Goal: Information Seeking & Learning: Learn about a topic

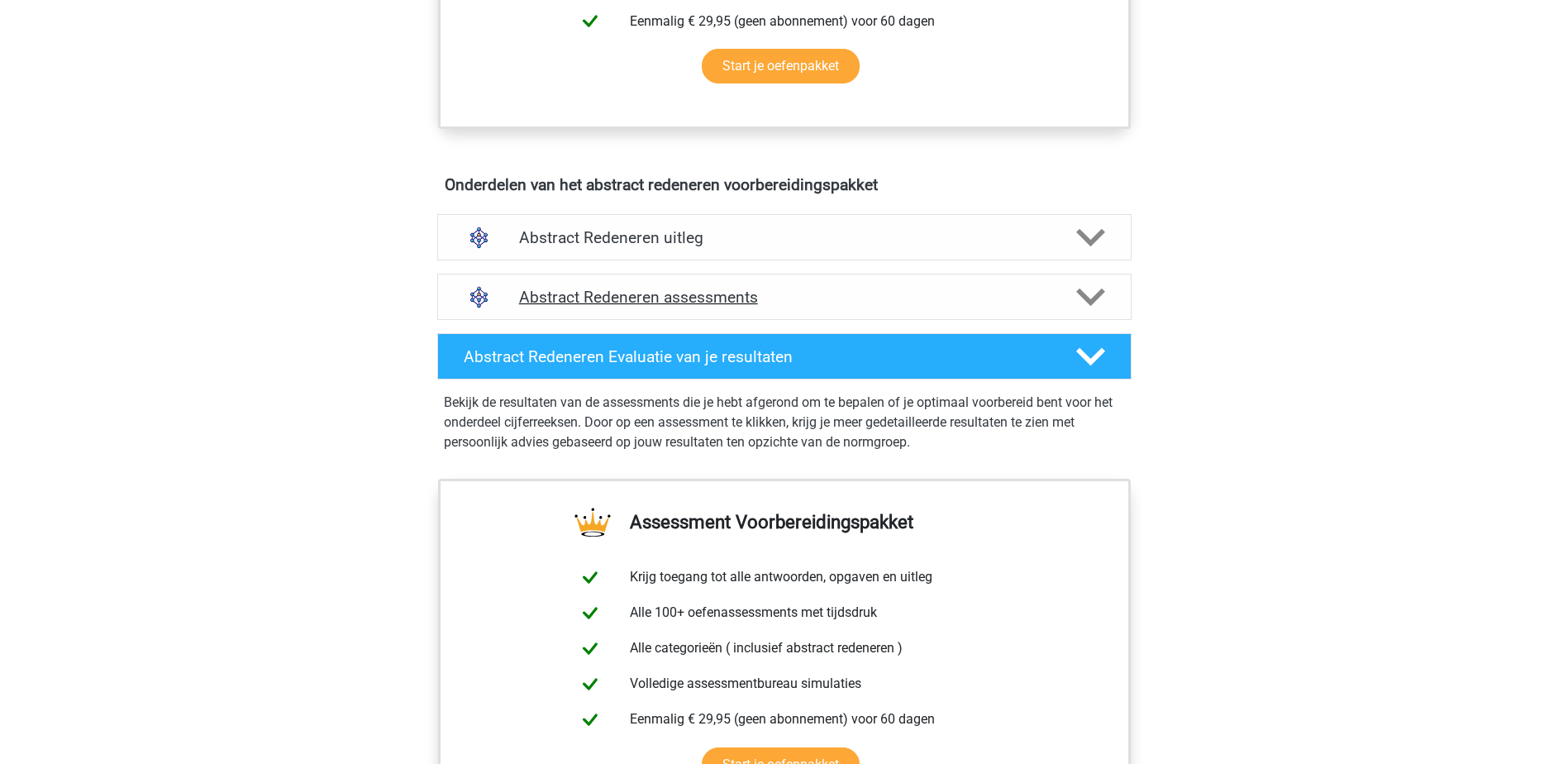
scroll to position [744, 0]
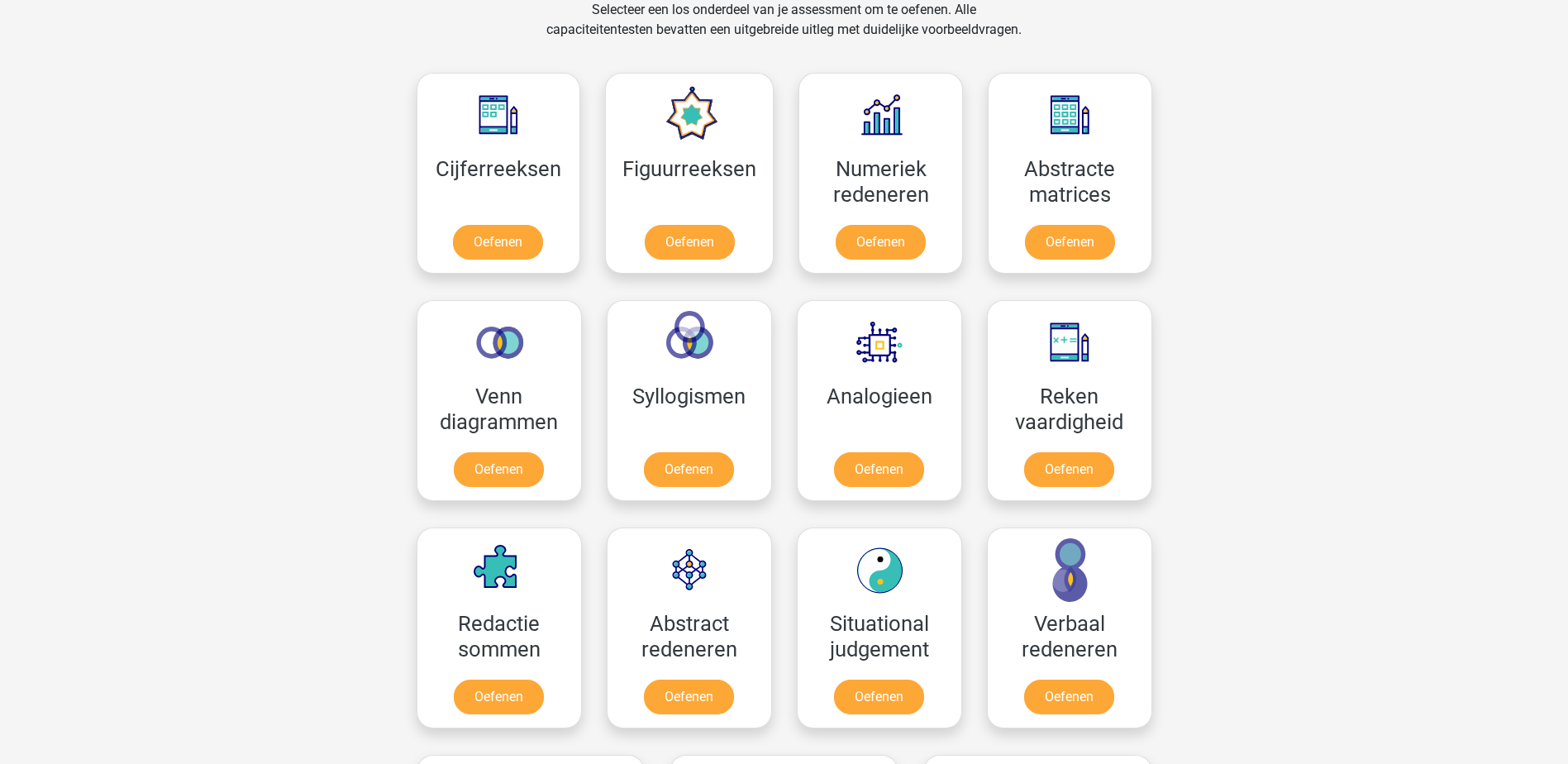
scroll to position [703, 0]
click at [691, 705] on link "Oefenen" at bounding box center [689, 700] width 94 height 37
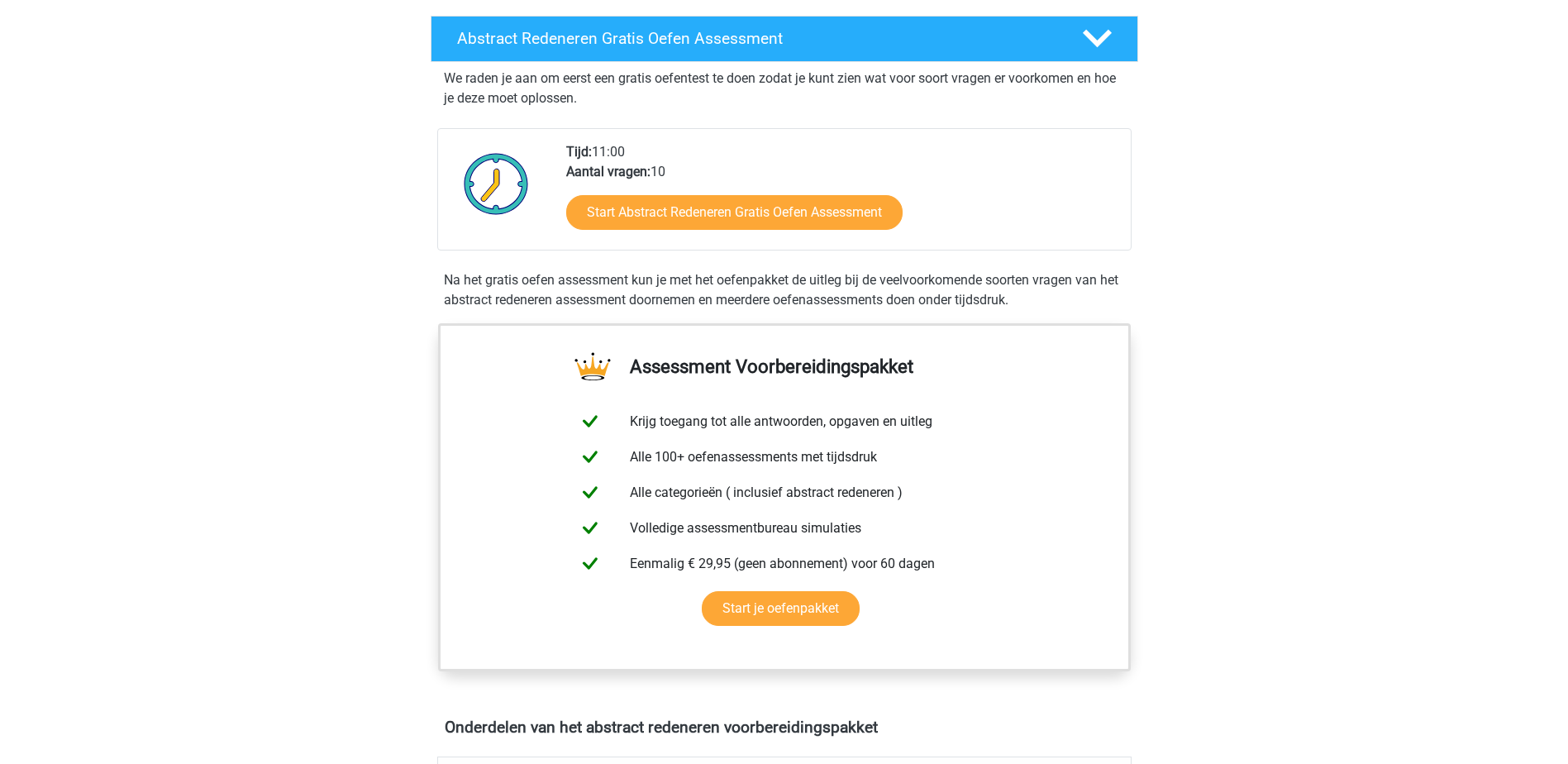
scroll to position [248, 0]
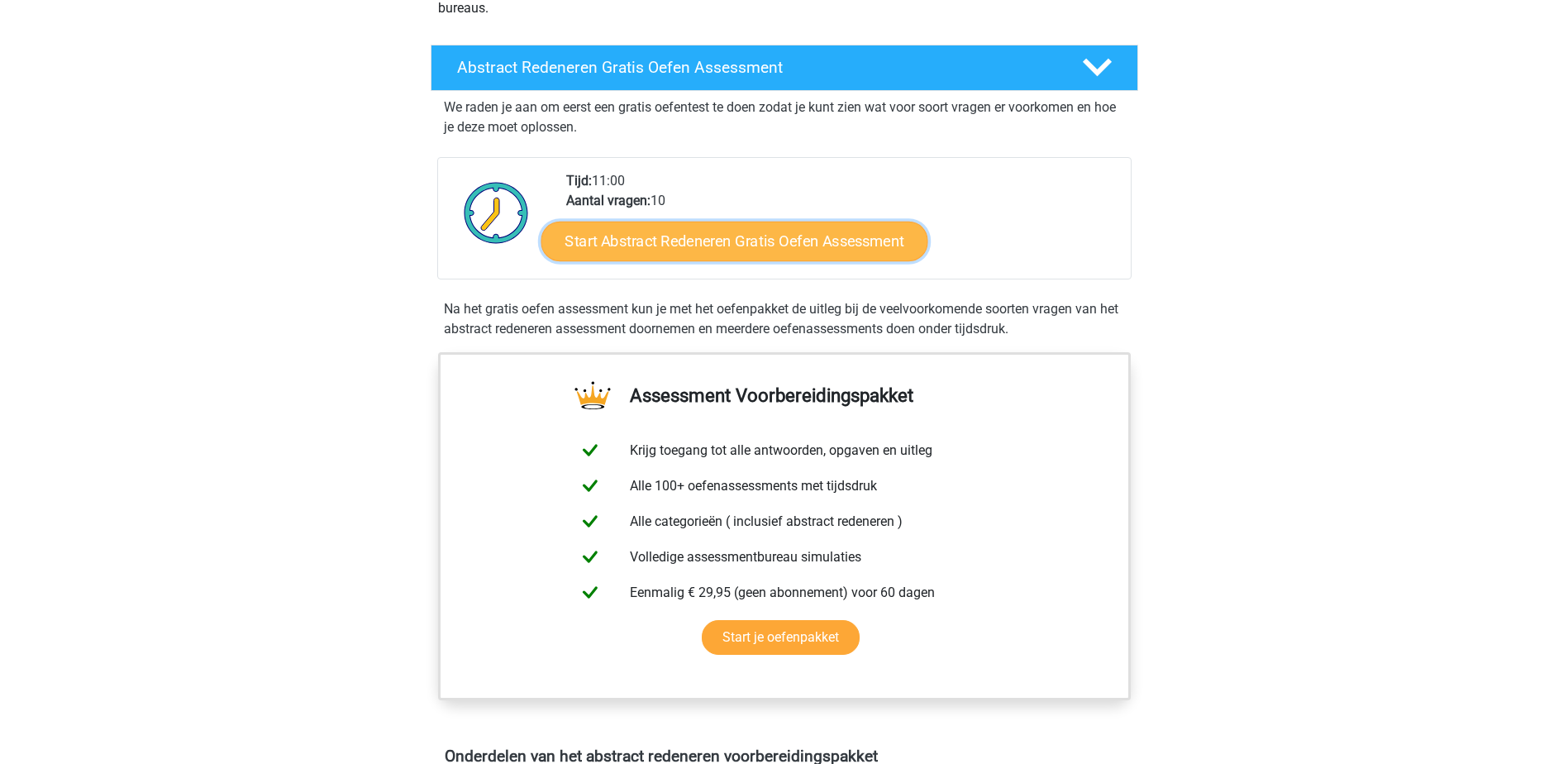
click at [700, 242] on link "Start Abstract Redeneren Gratis Oefen Assessment" at bounding box center [734, 241] width 387 height 39
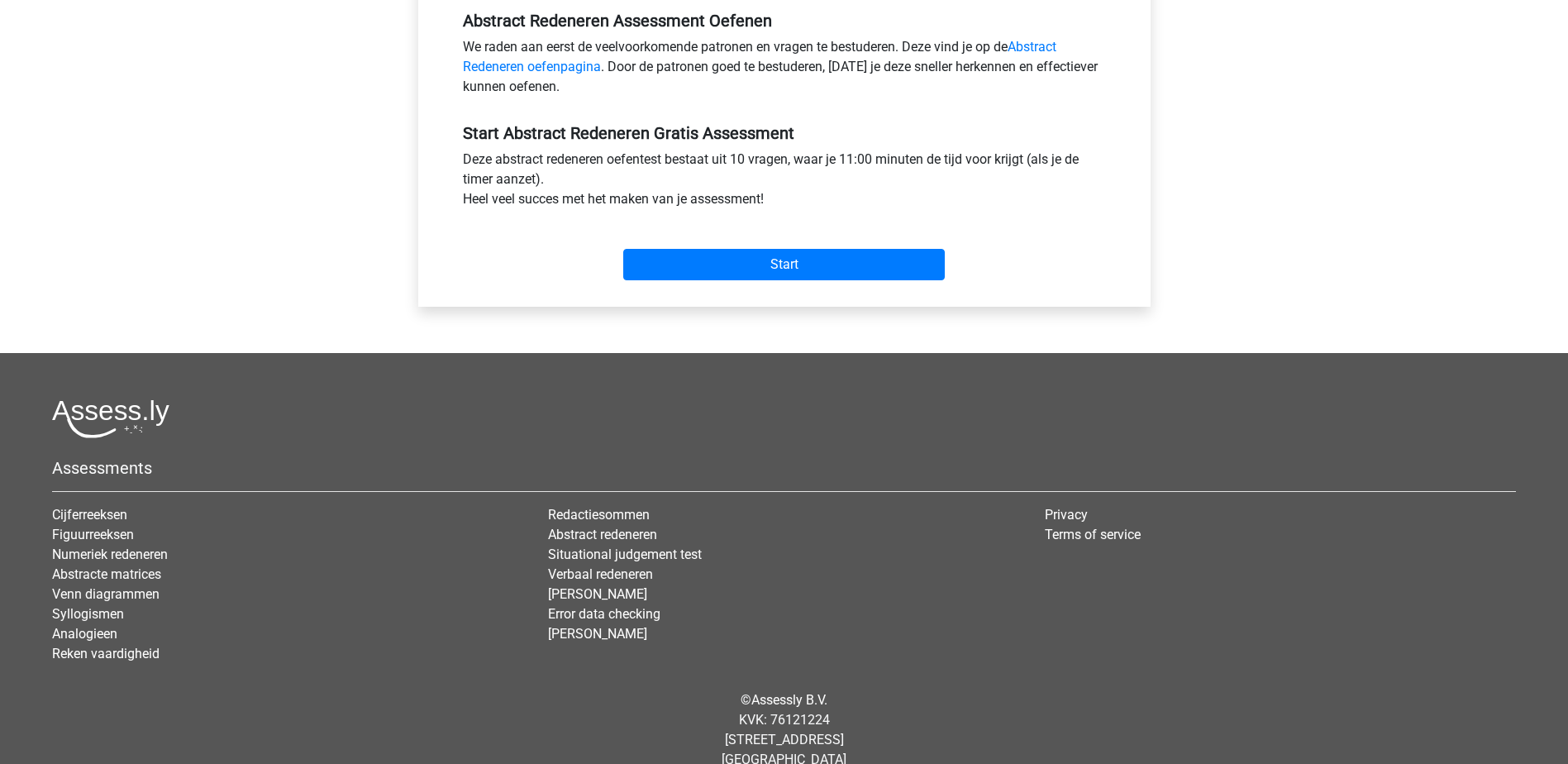
scroll to position [542, 0]
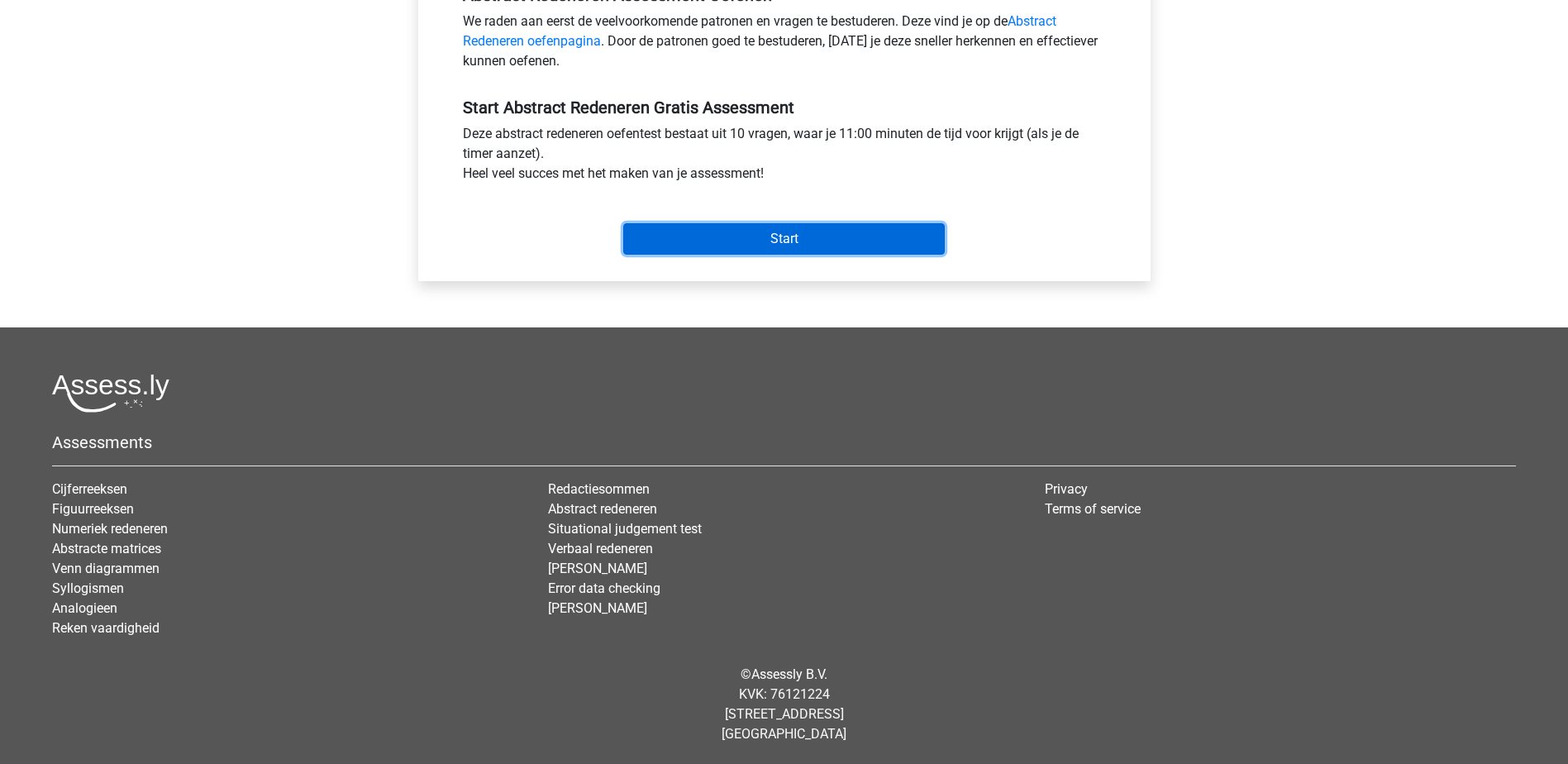
click at [787, 234] on input "Start" at bounding box center [784, 239] width 321 height 31
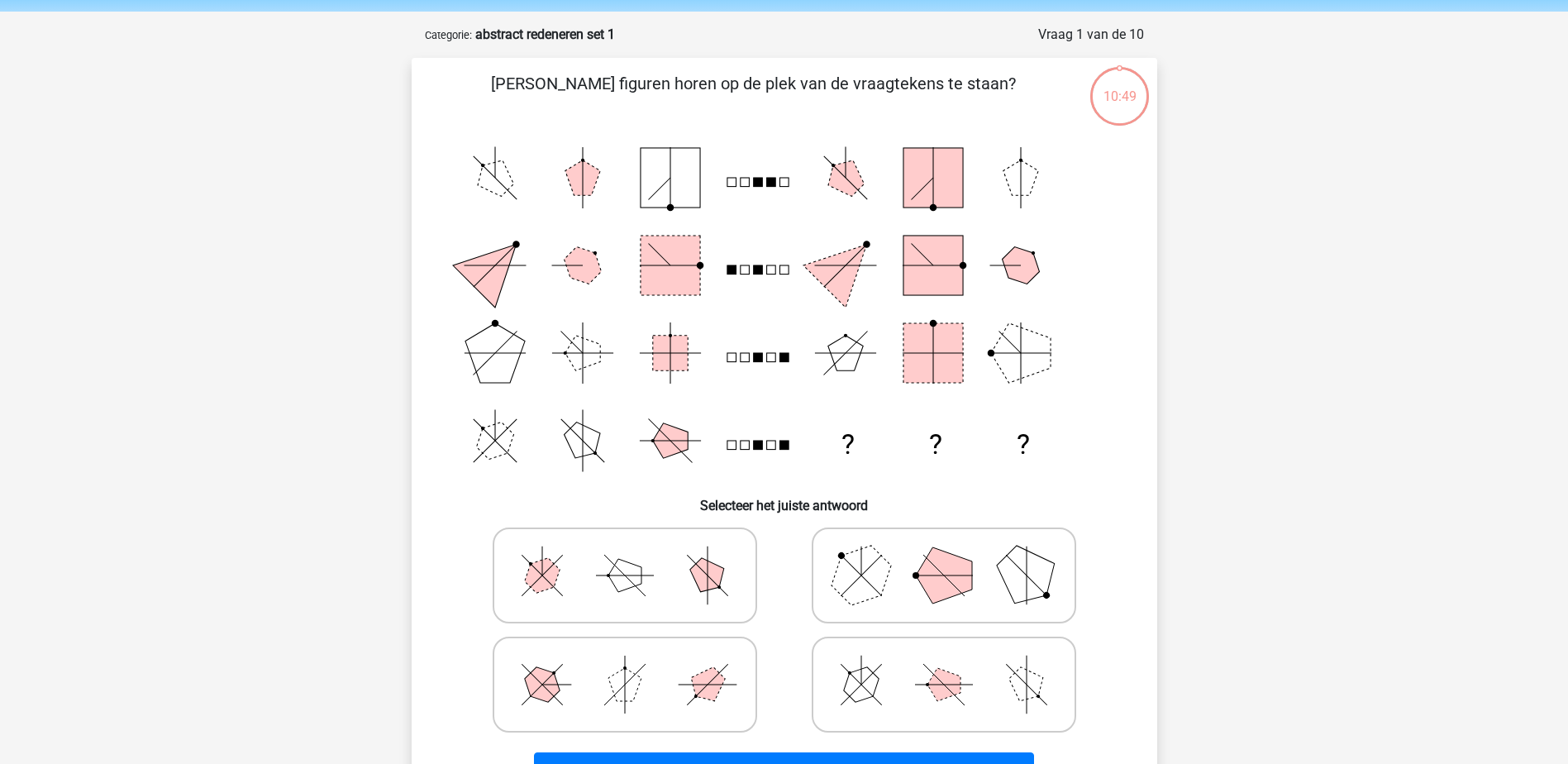
scroll to position [83, 0]
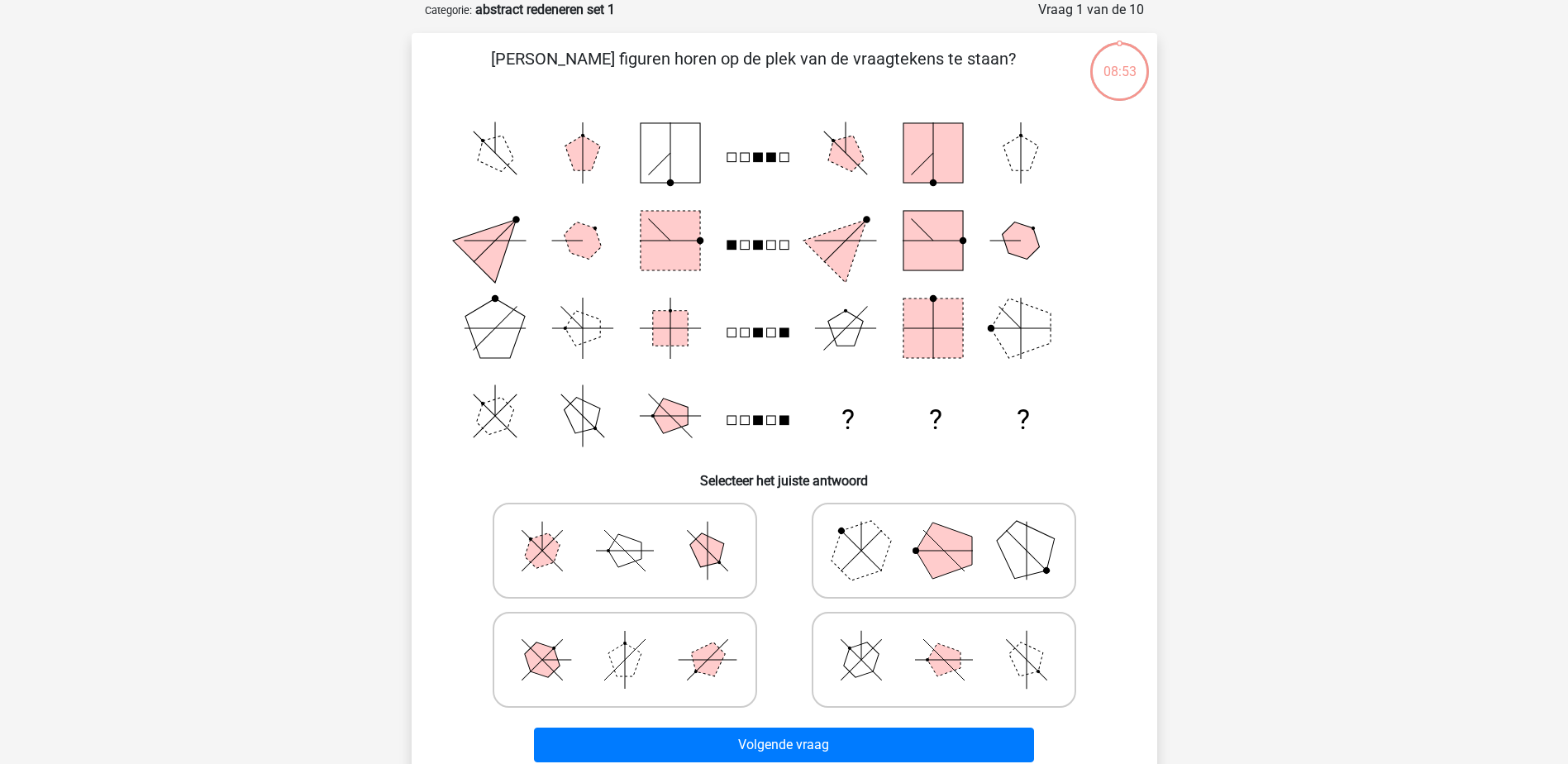
click at [941, 557] on polygon at bounding box center [944, 551] width 56 height 56
click at [944, 530] on input "radio" at bounding box center [949, 524] width 10 height 10
radio input "true"
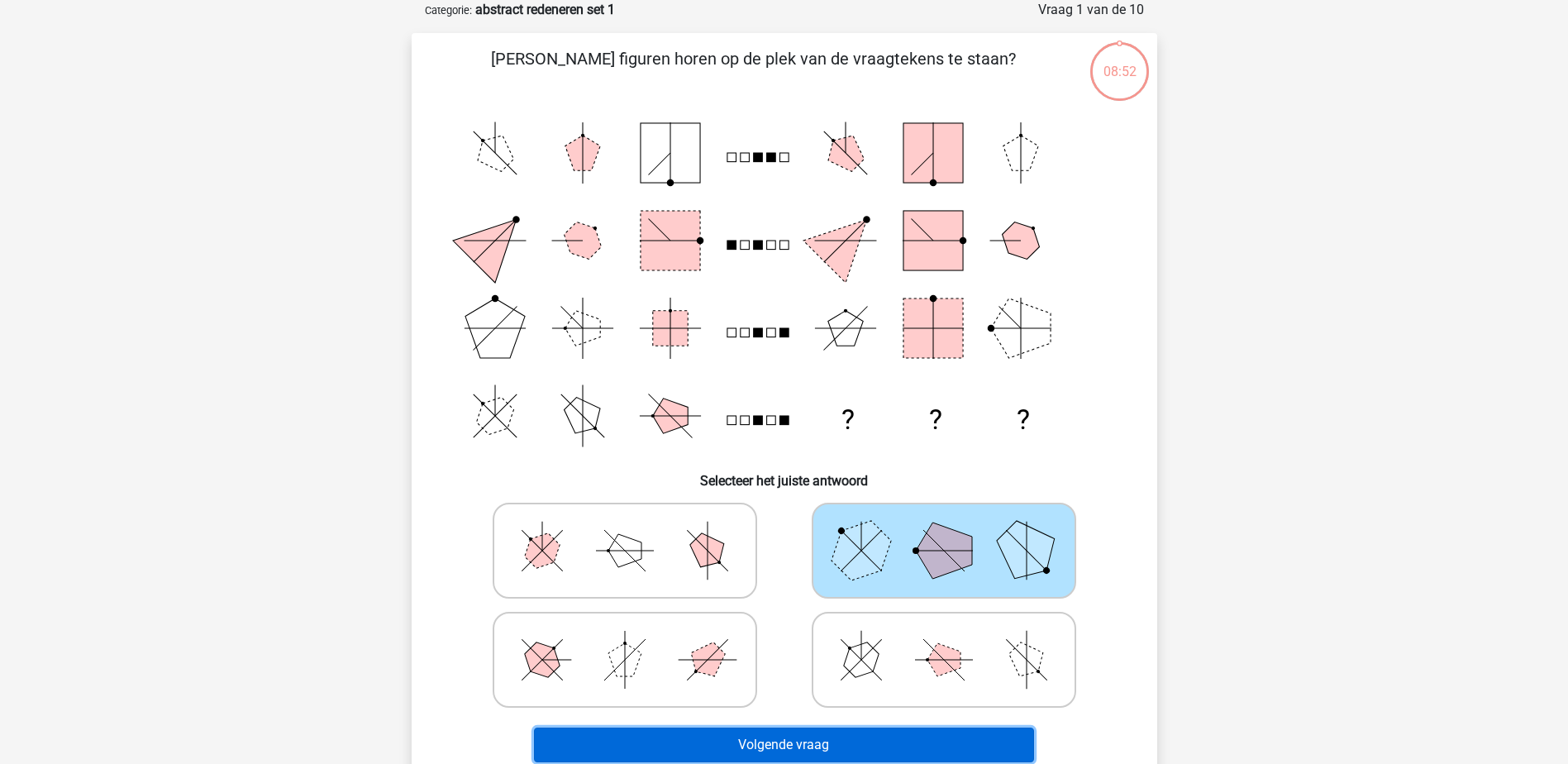
click at [852, 737] on button "Volgende vraag" at bounding box center [784, 744] width 500 height 35
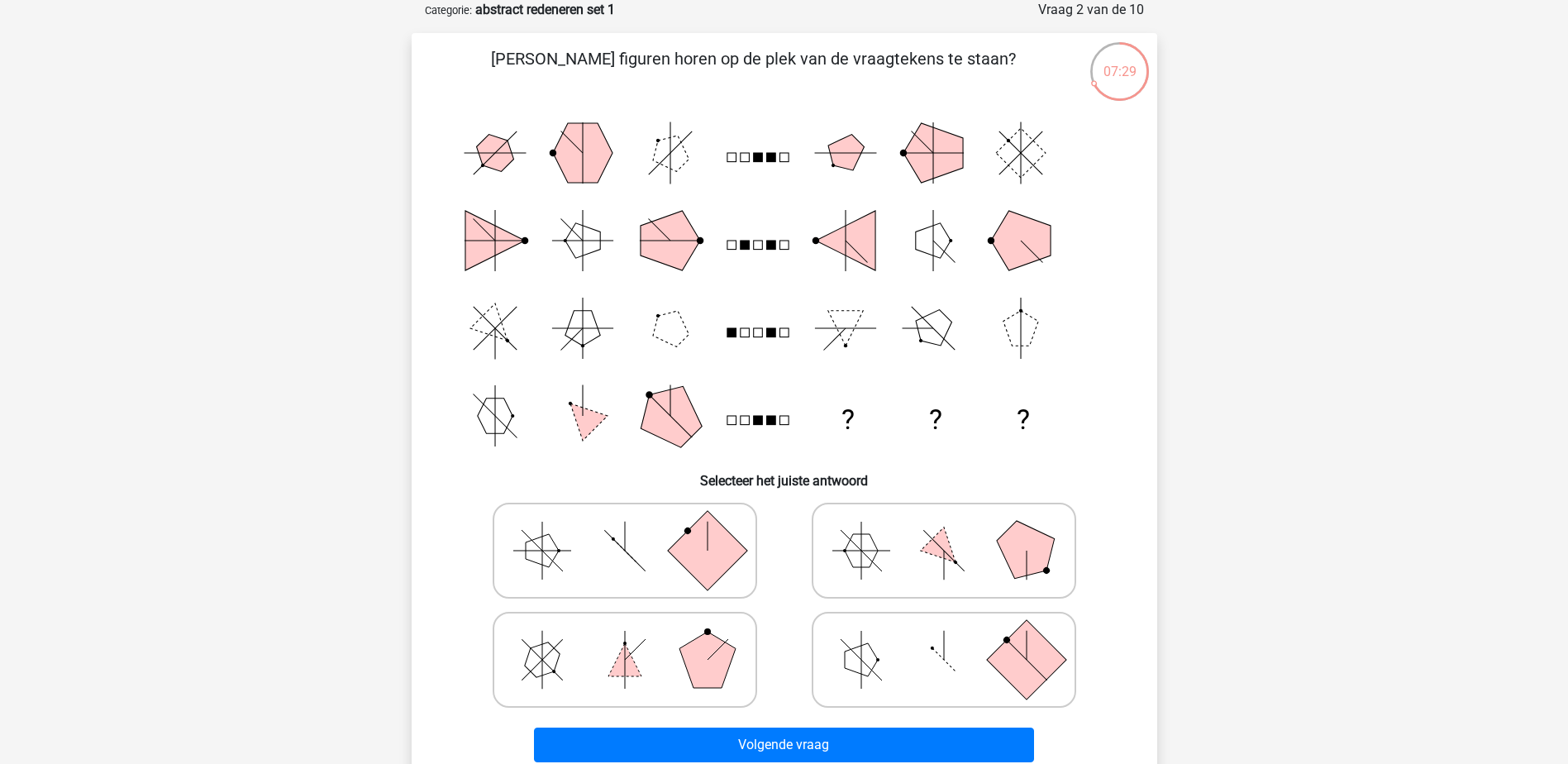
click at [930, 667] on icon at bounding box center [944, 660] width 248 height 83
click at [944, 639] on input "radio" at bounding box center [949, 633] width 10 height 10
radio input "true"
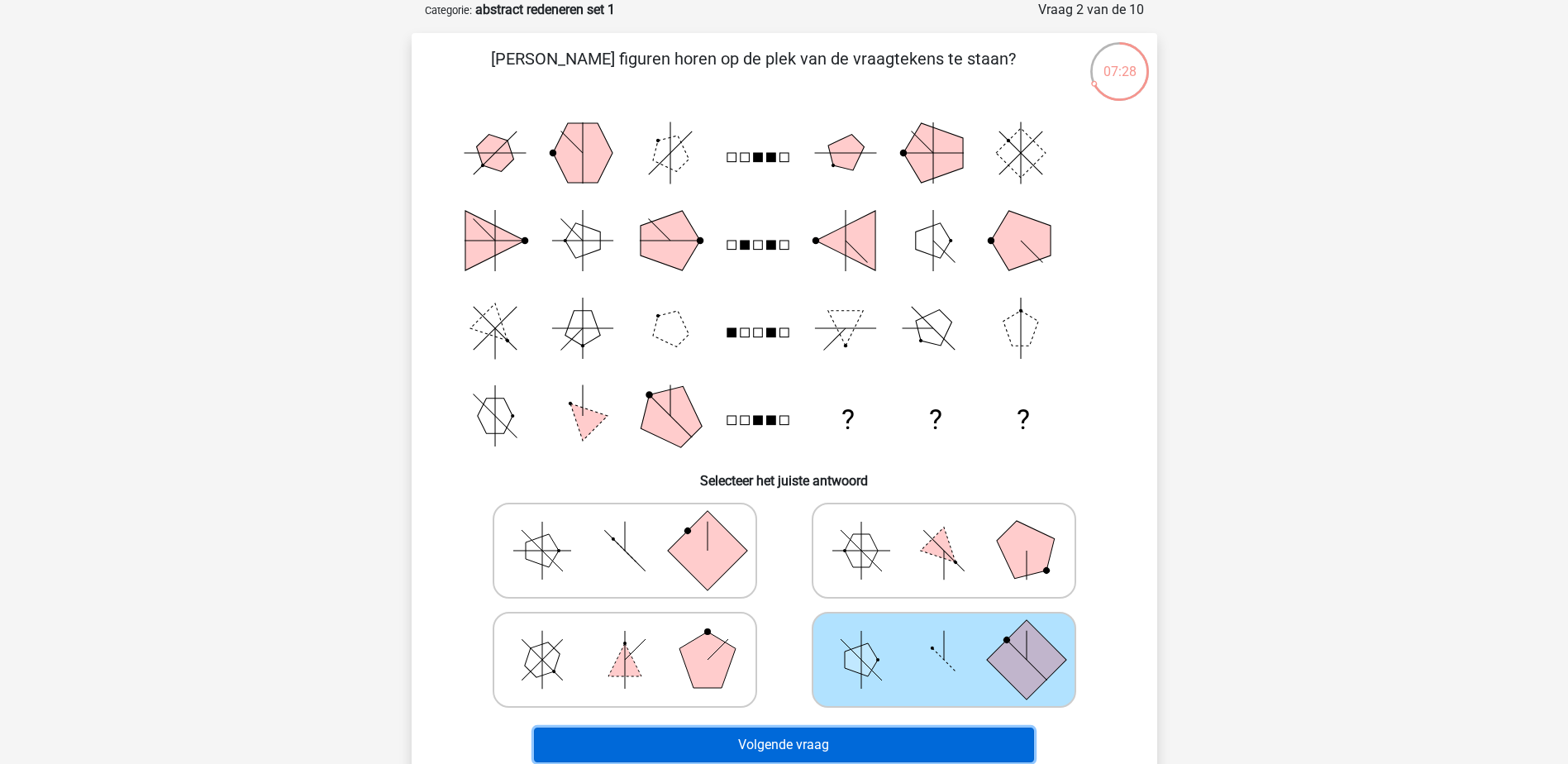
click at [882, 739] on button "Volgende vraag" at bounding box center [784, 744] width 500 height 35
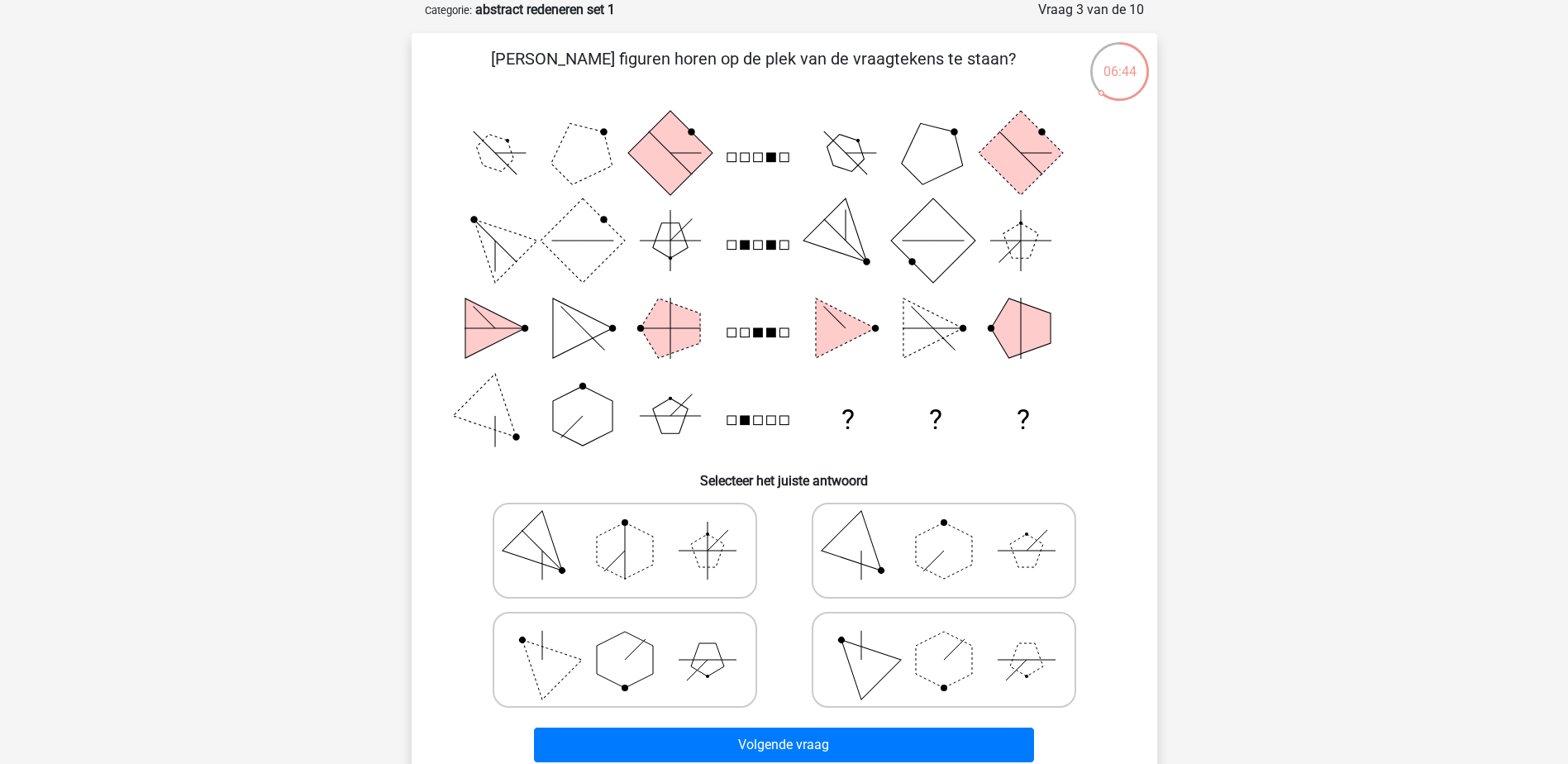
click at [955, 674] on polygon at bounding box center [944, 660] width 56 height 56
click at [955, 639] on input "radio" at bounding box center [949, 633] width 10 height 10
radio input "true"
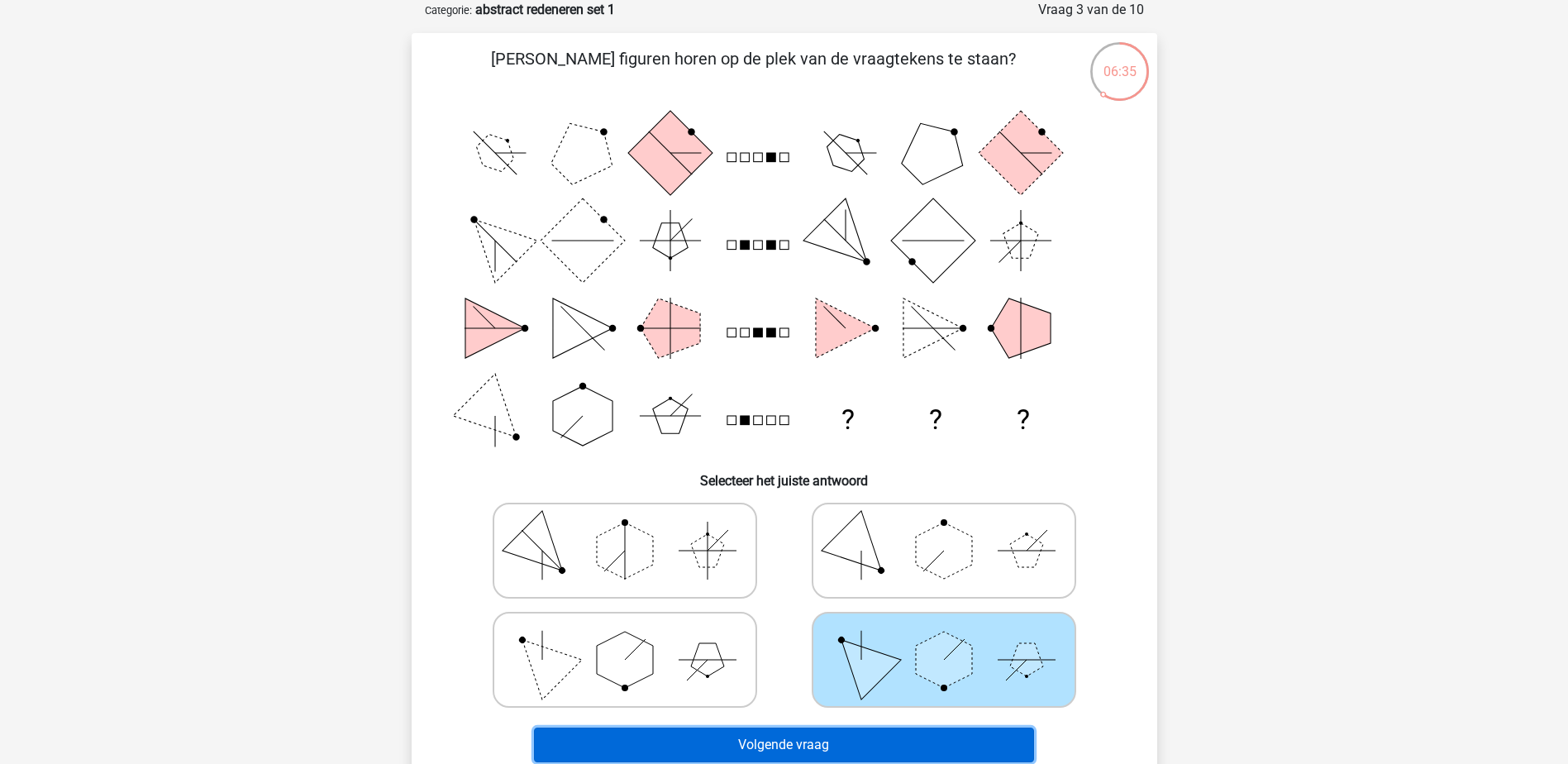
click at [892, 741] on button "Volgende vraag" at bounding box center [784, 744] width 500 height 35
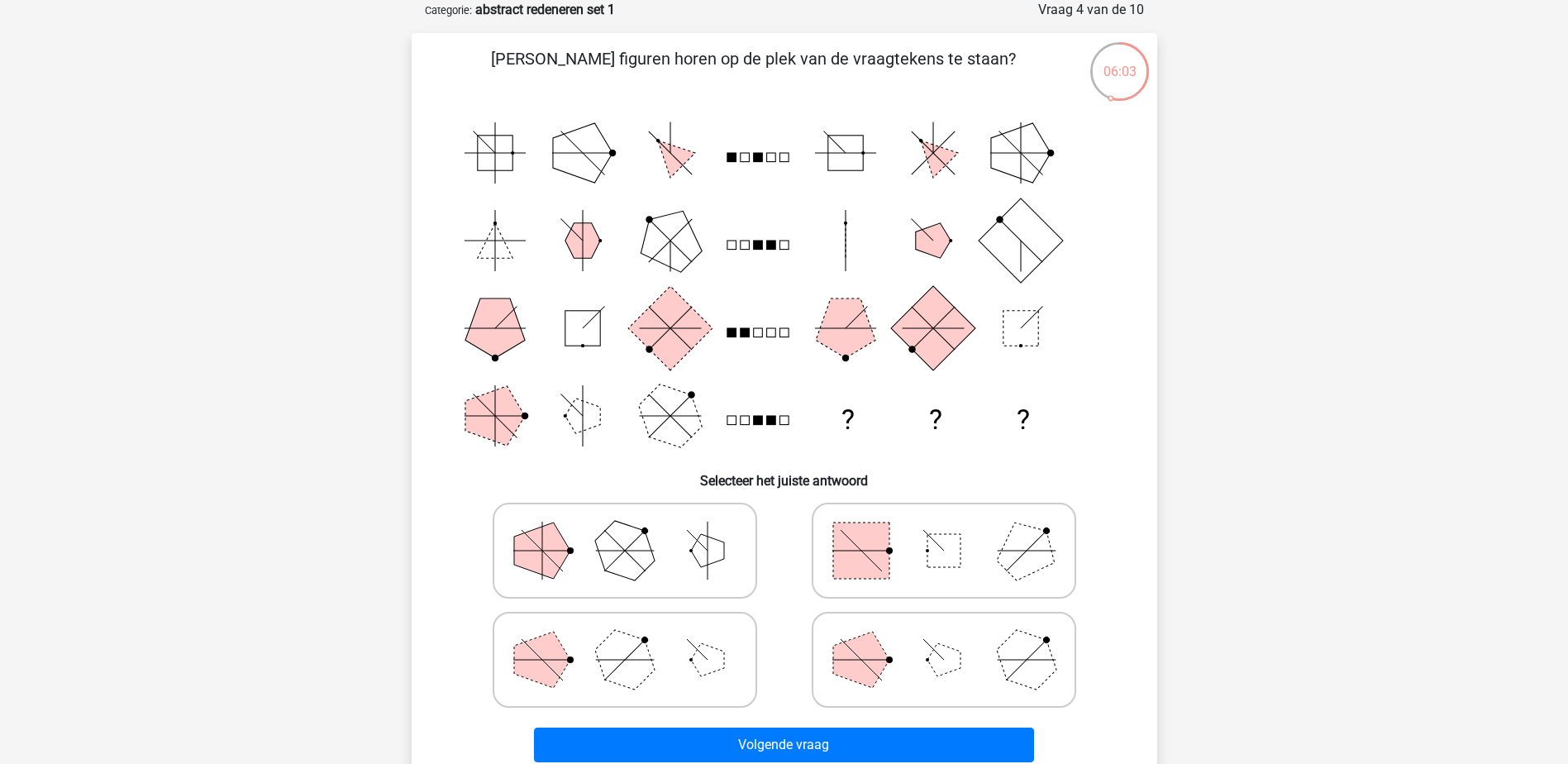
click at [880, 526] on rect at bounding box center [862, 551] width 56 height 56
click at [944, 526] on input "radio" at bounding box center [949, 524] width 10 height 10
radio input "true"
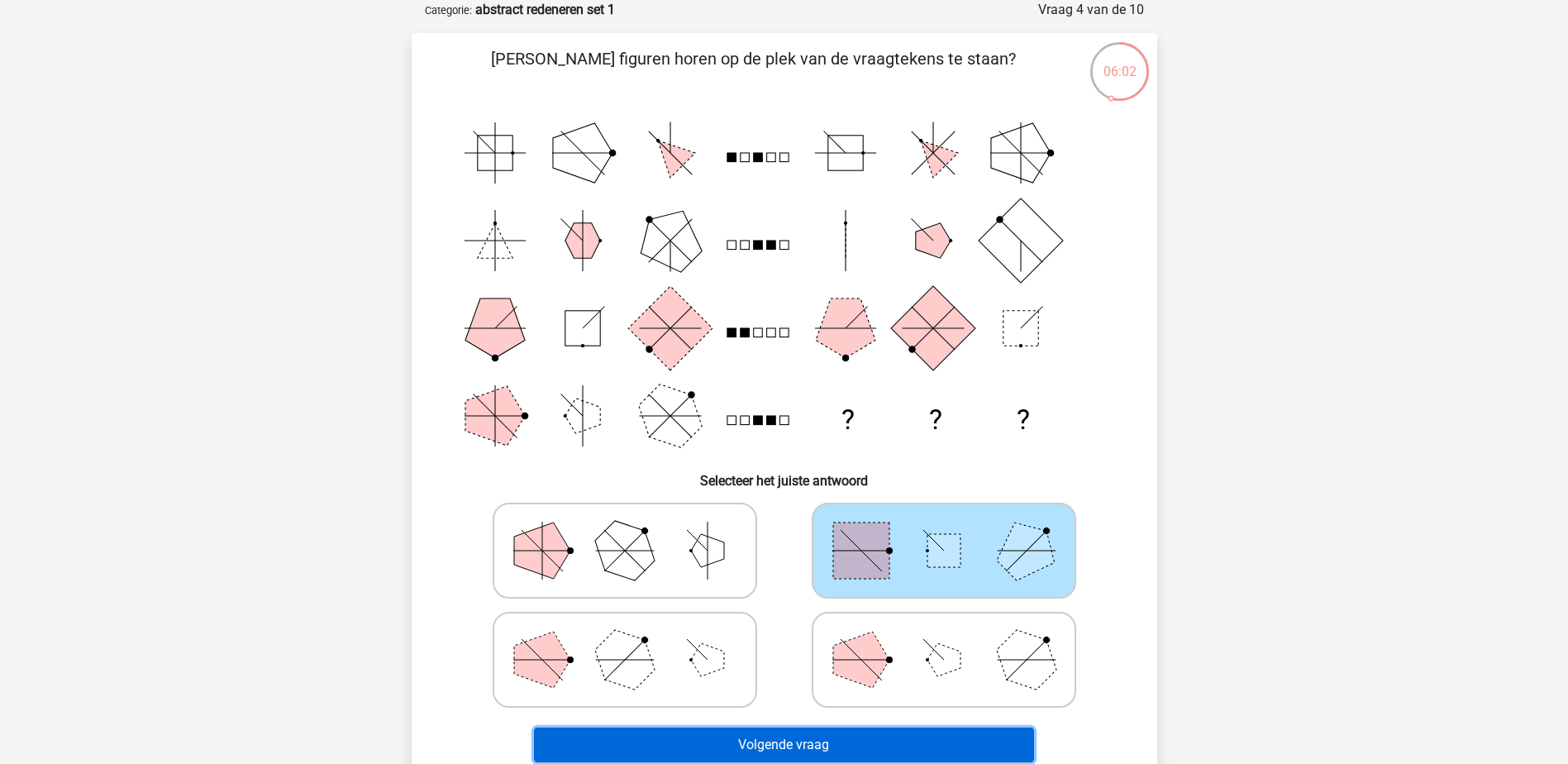
click at [846, 739] on button "Volgende vraag" at bounding box center [784, 744] width 500 height 35
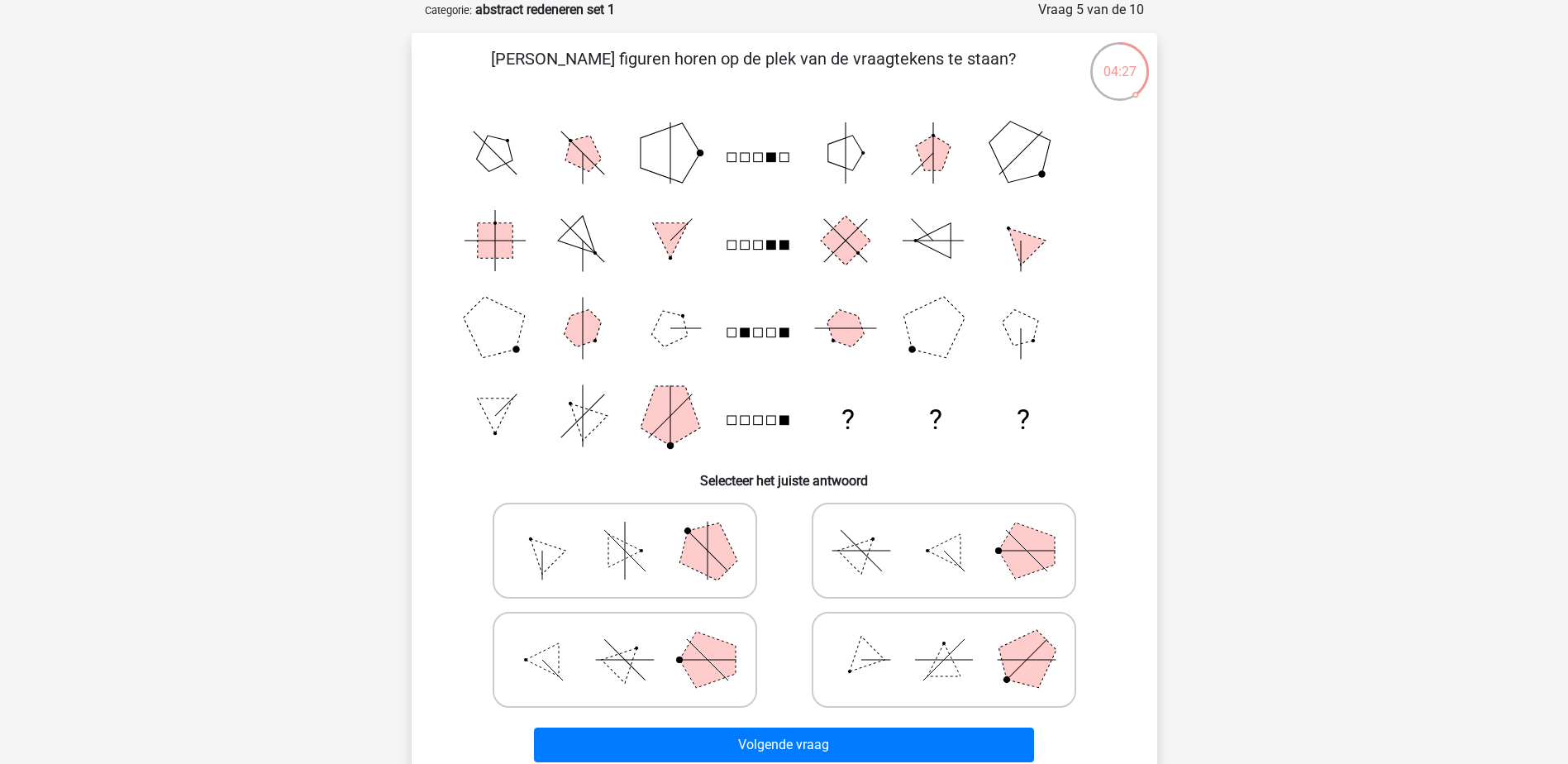
click at [568, 561] on icon at bounding box center [625, 551] width 248 height 83
click at [625, 530] on input "radio" at bounding box center [629, 524] width 10 height 10
radio input "true"
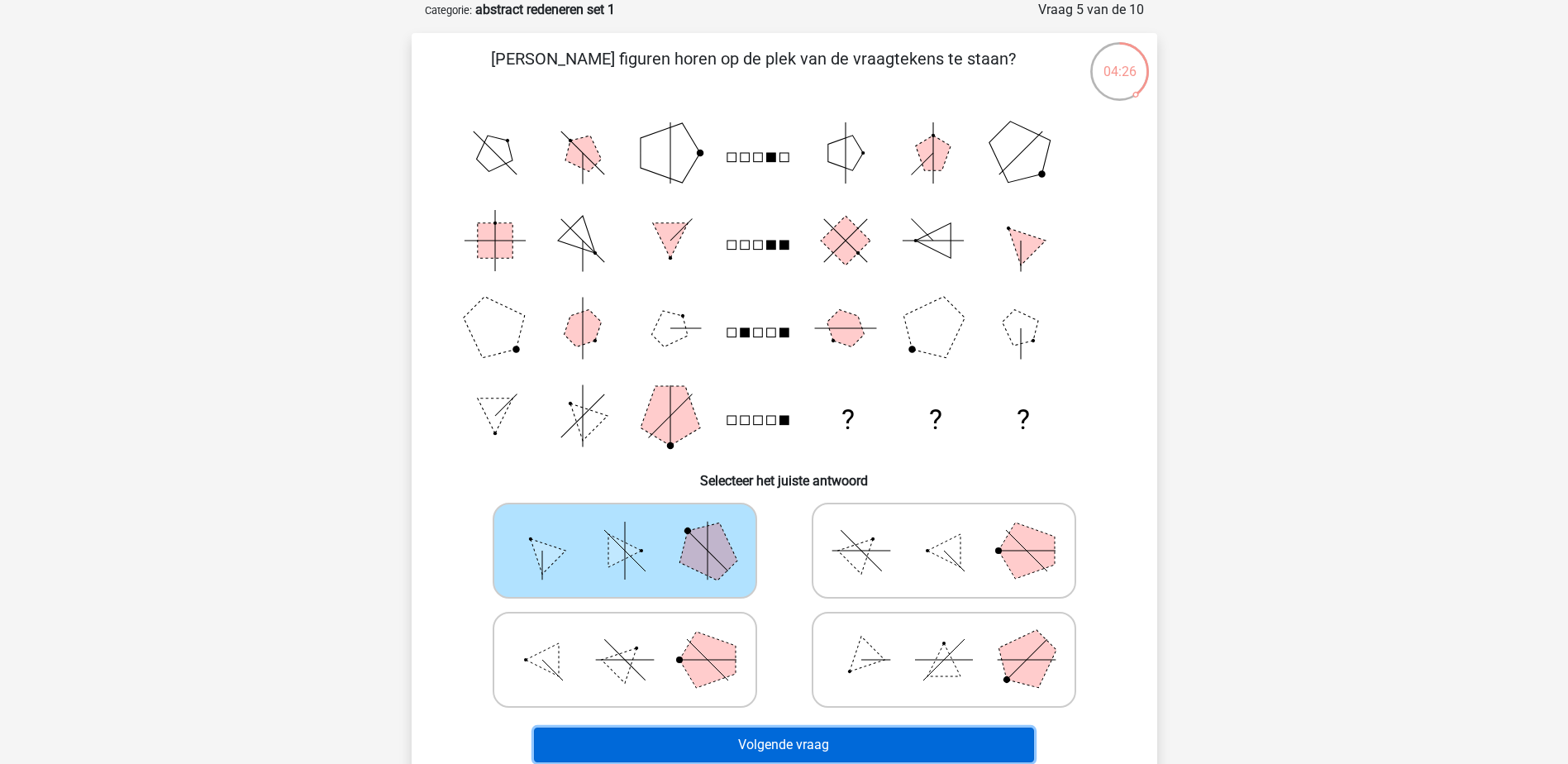
click at [728, 741] on button "Volgende vraag" at bounding box center [784, 744] width 500 height 35
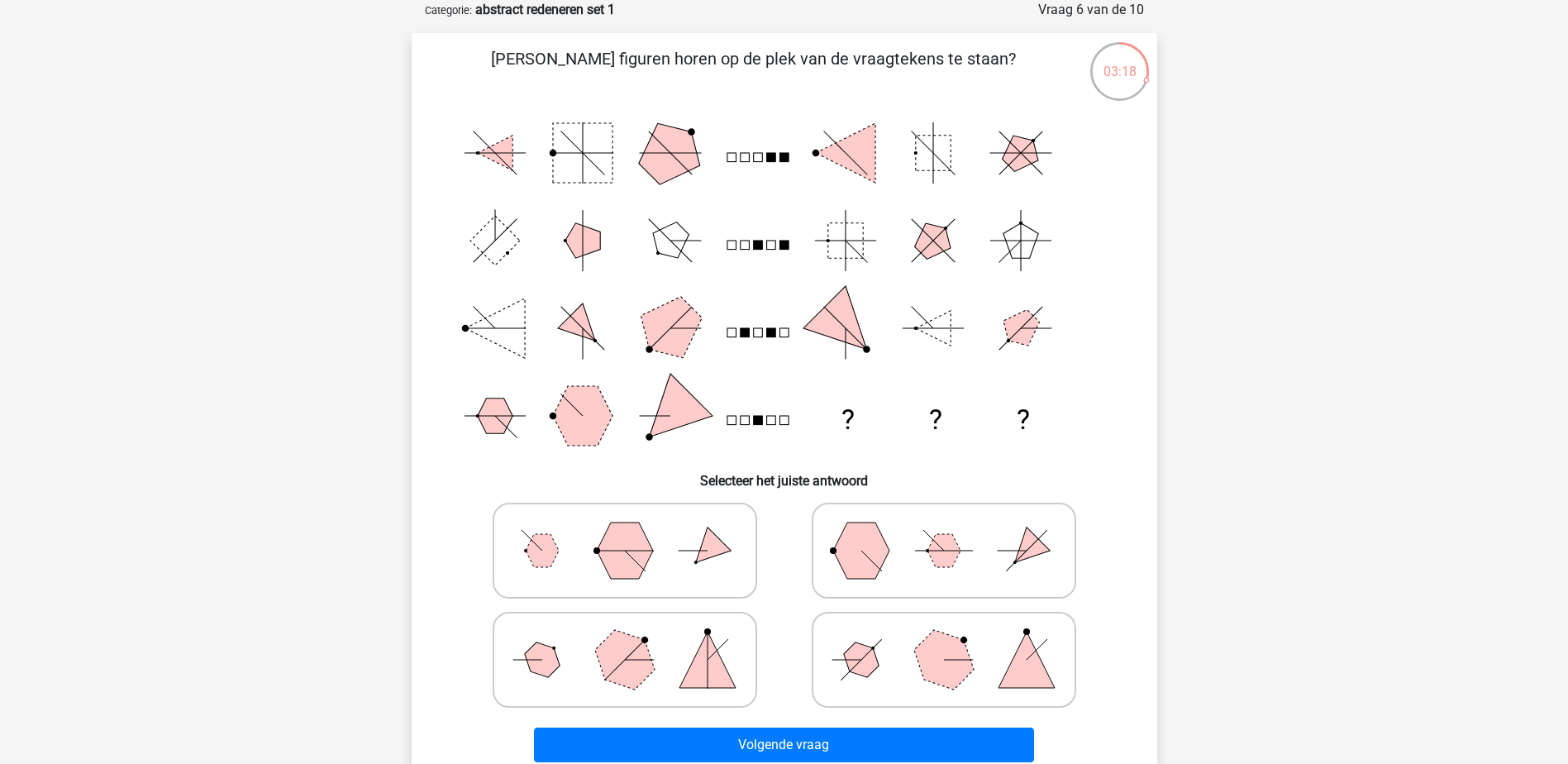
click at [611, 675] on polygon at bounding box center [624, 659] width 79 height 79
click at [625, 639] on input "radio" at bounding box center [629, 633] width 10 height 10
radio input "true"
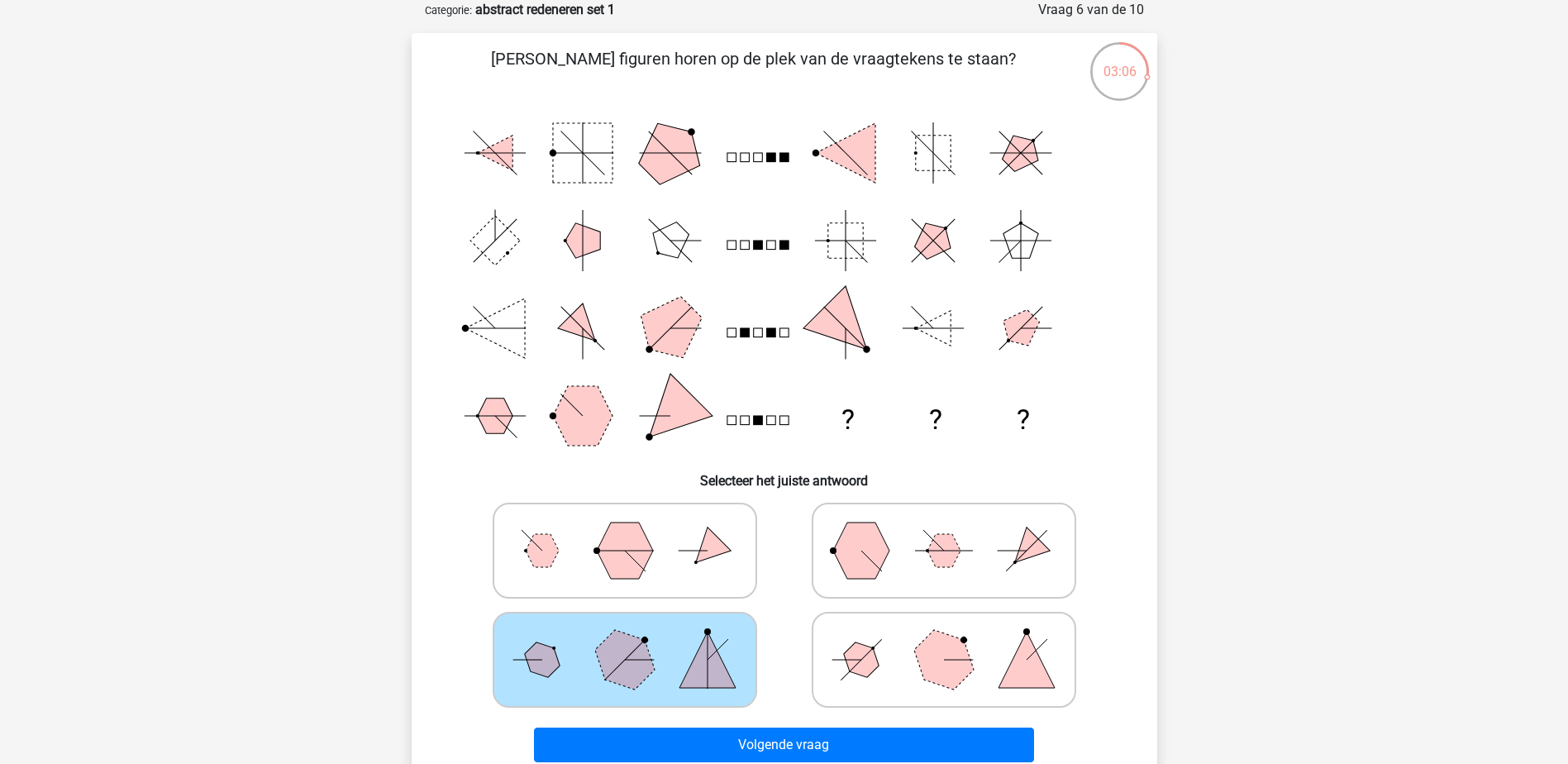
click at [862, 677] on icon at bounding box center [944, 660] width 248 height 83
click at [944, 639] on input "radio" at bounding box center [949, 633] width 10 height 10
radio input "true"
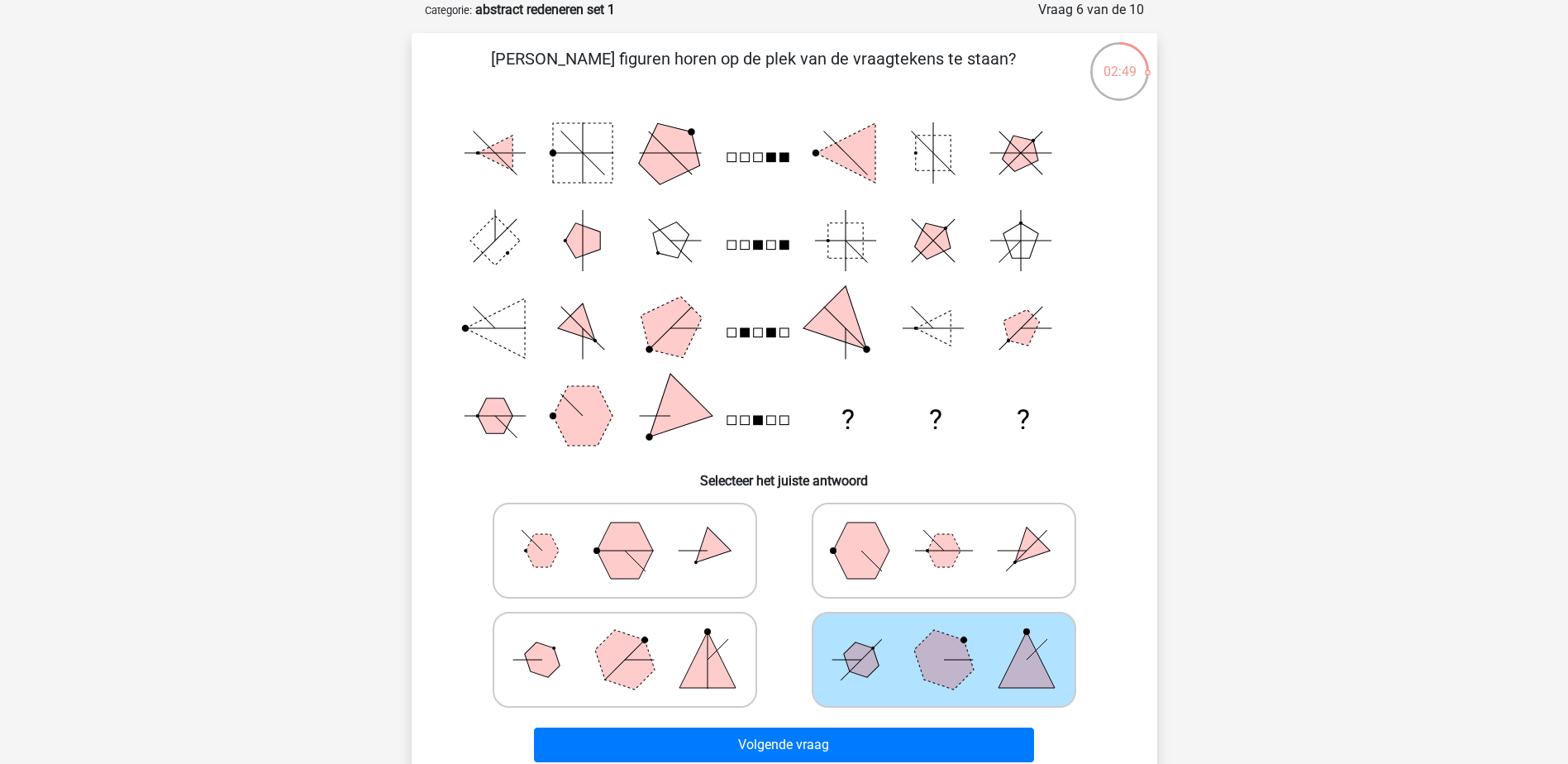
click at [692, 676] on polygon at bounding box center [707, 660] width 56 height 56
click at [636, 639] on input "radio" at bounding box center [629, 633] width 10 height 10
radio input "true"
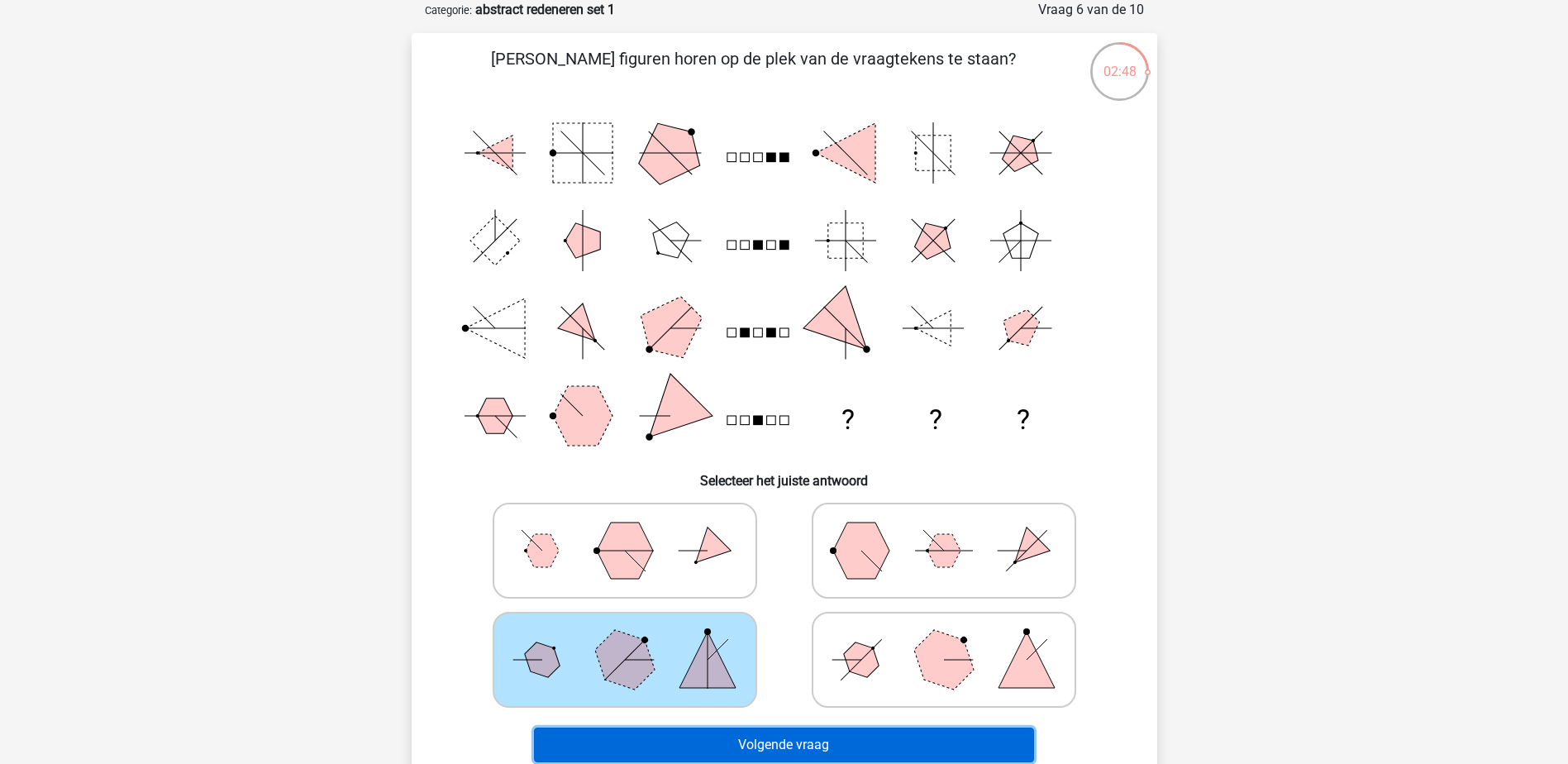
click at [721, 735] on button "Volgende vraag" at bounding box center [784, 744] width 500 height 35
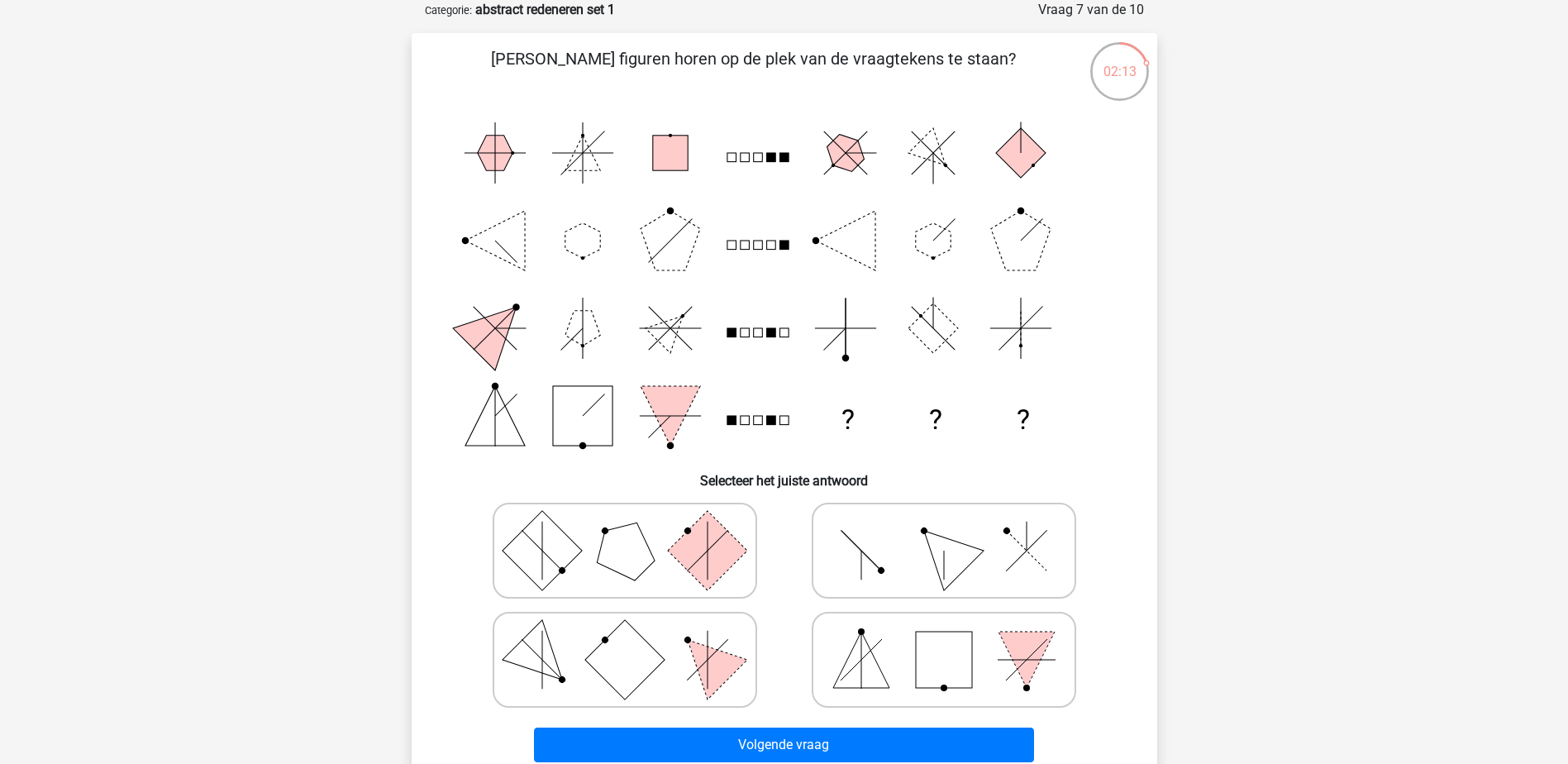
click at [919, 551] on icon at bounding box center [944, 551] width 248 height 83
click at [944, 530] on input "radio" at bounding box center [949, 524] width 10 height 10
radio input "true"
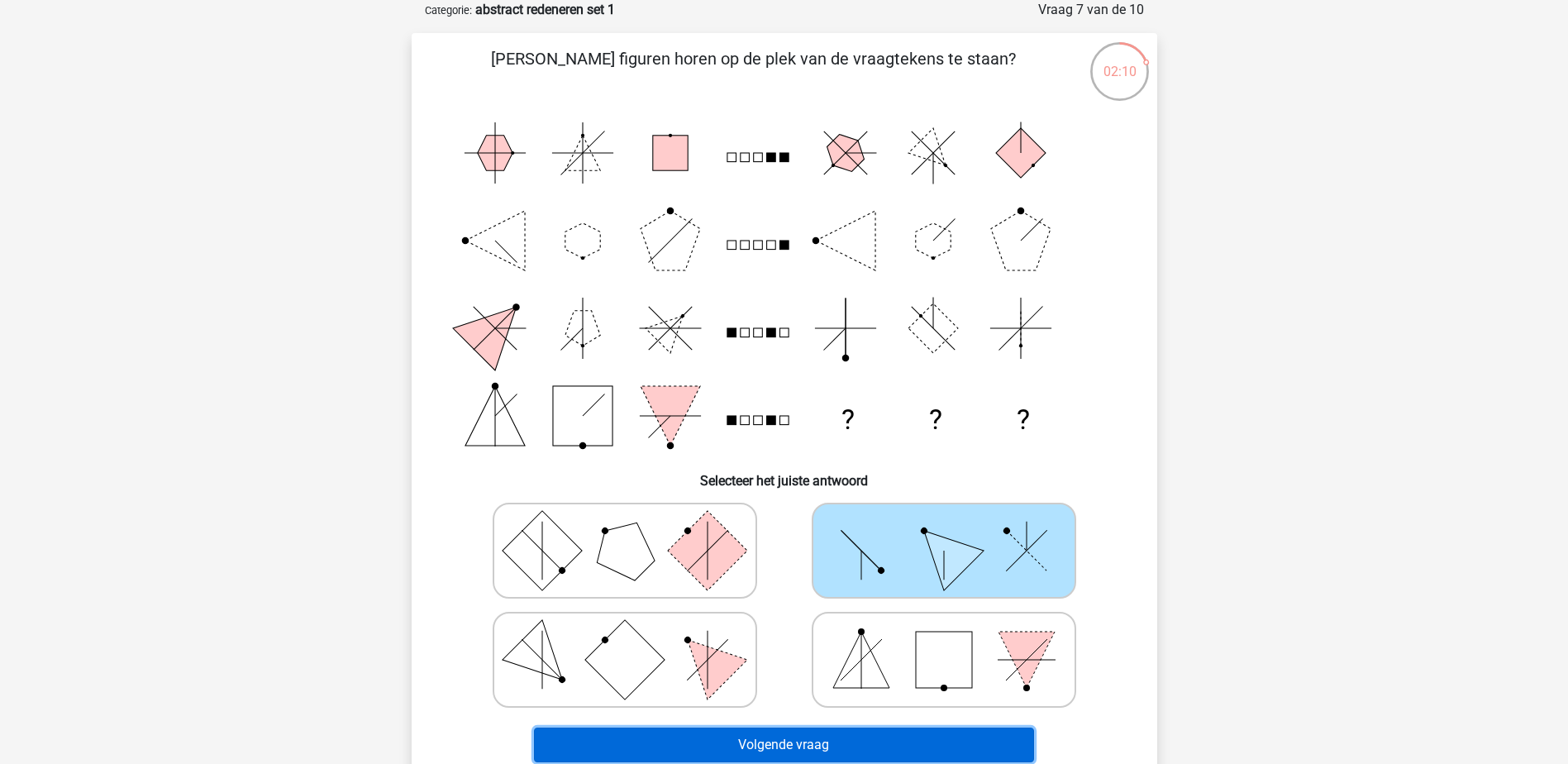
click at [801, 746] on button "Volgende vraag" at bounding box center [784, 744] width 500 height 35
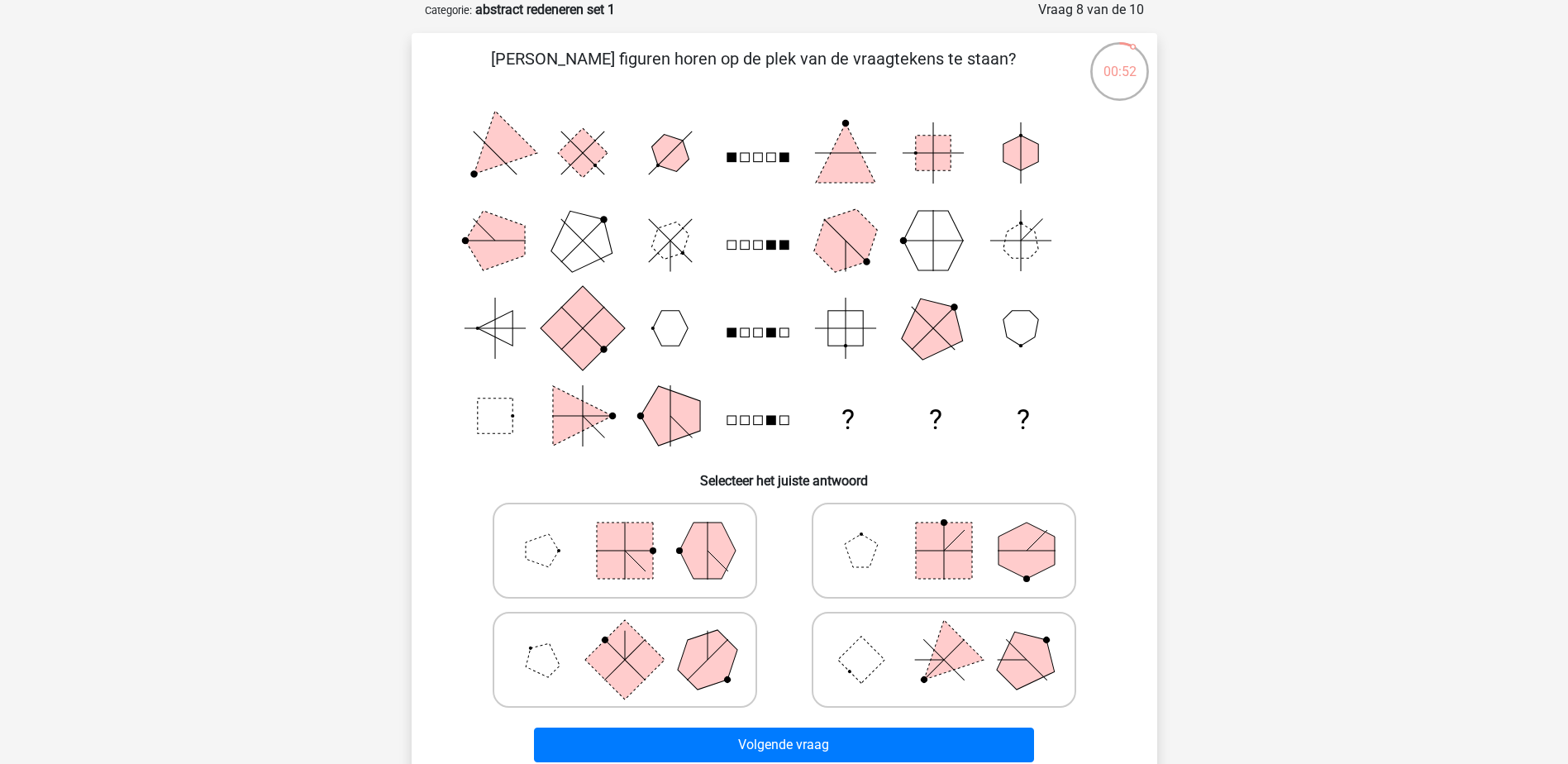
click at [653, 570] on icon at bounding box center [625, 551] width 248 height 83
click at [636, 530] on input "radio" at bounding box center [629, 524] width 10 height 10
radio input "true"
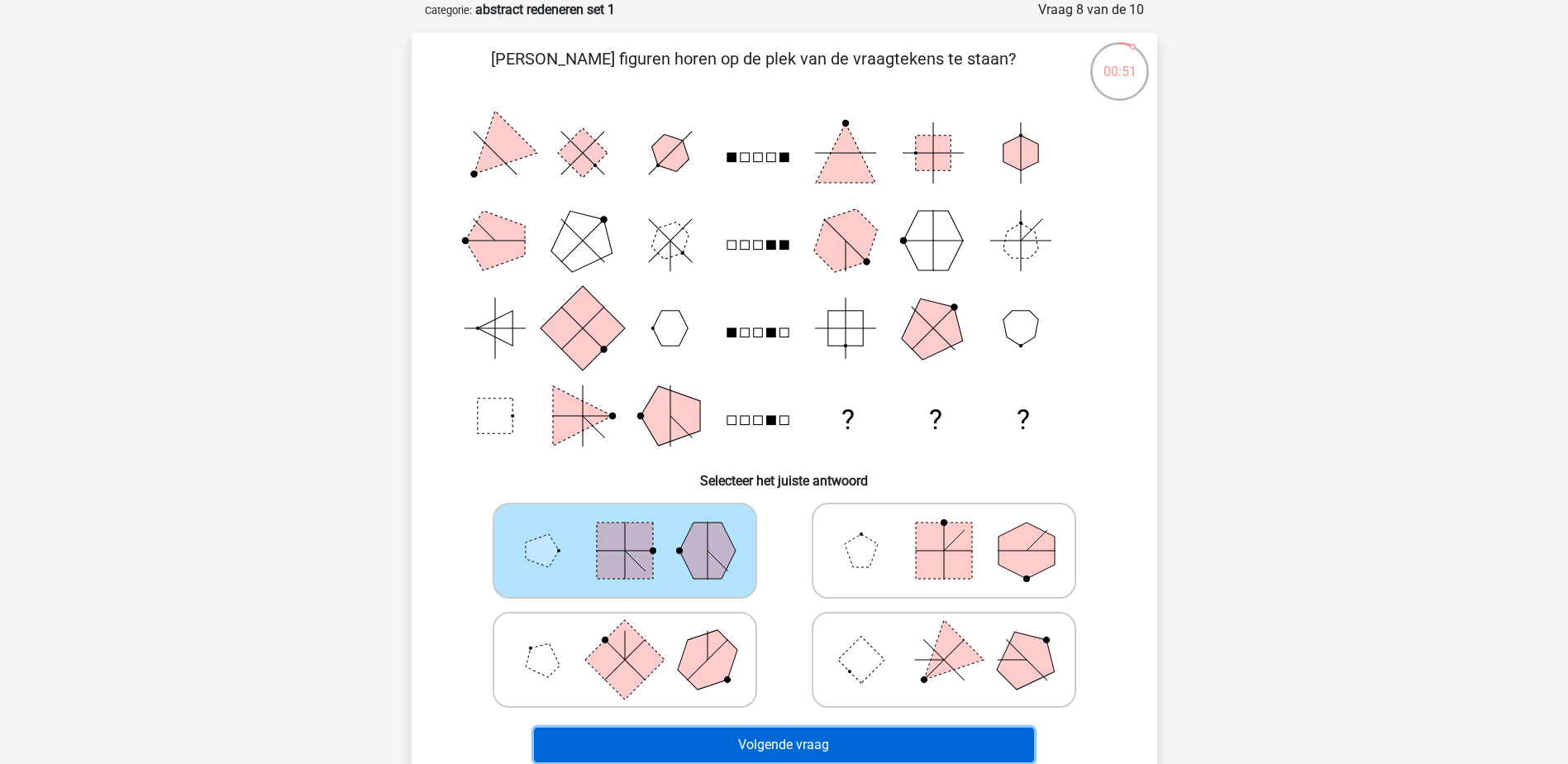
click at [734, 741] on button "Volgende vraag" at bounding box center [784, 744] width 500 height 35
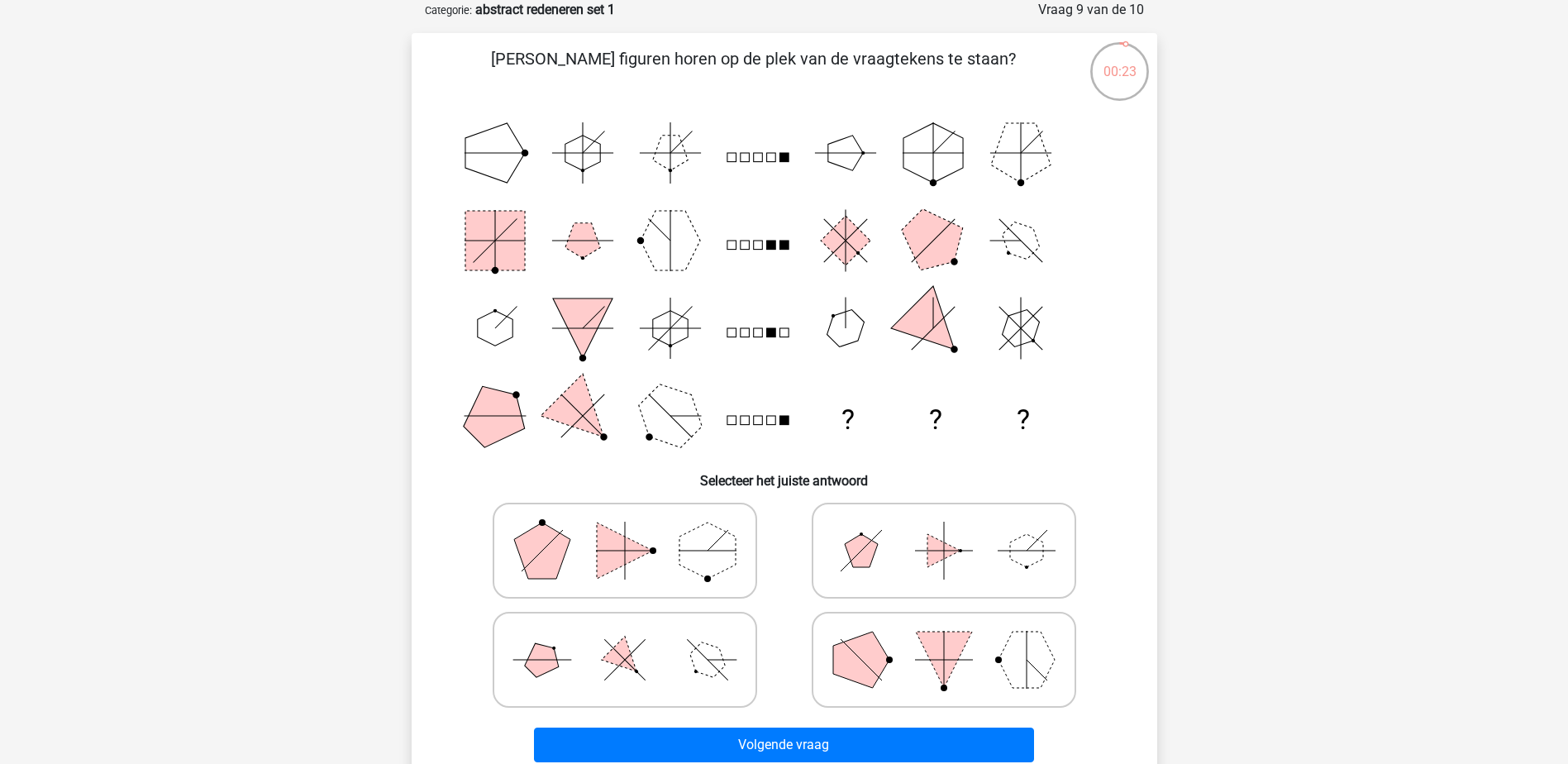
click at [554, 653] on polygon at bounding box center [542, 660] width 47 height 47
click at [625, 639] on input "radio" at bounding box center [629, 633] width 10 height 10
radio input "true"
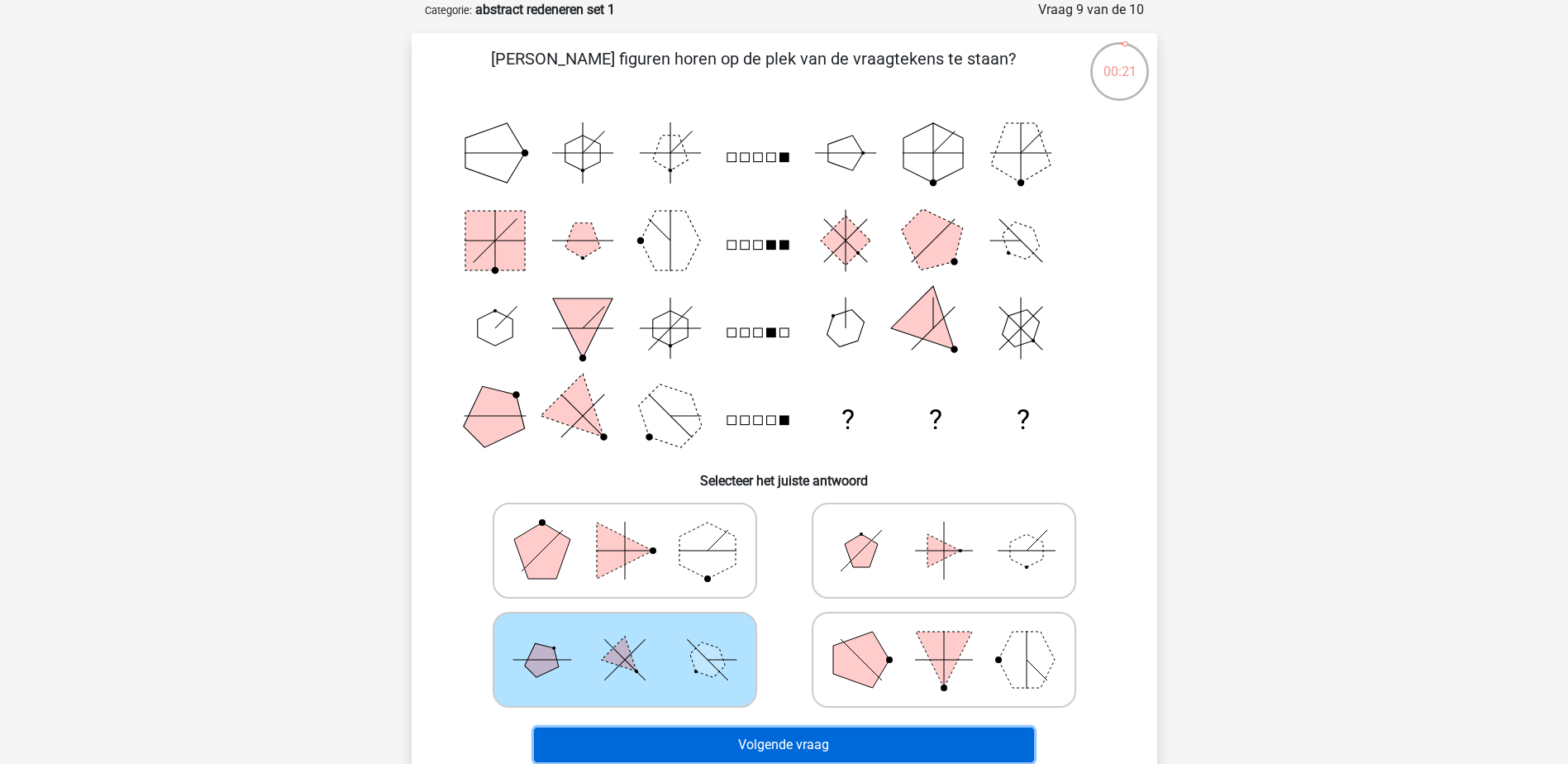
click at [728, 754] on button "Volgende vraag" at bounding box center [784, 744] width 500 height 35
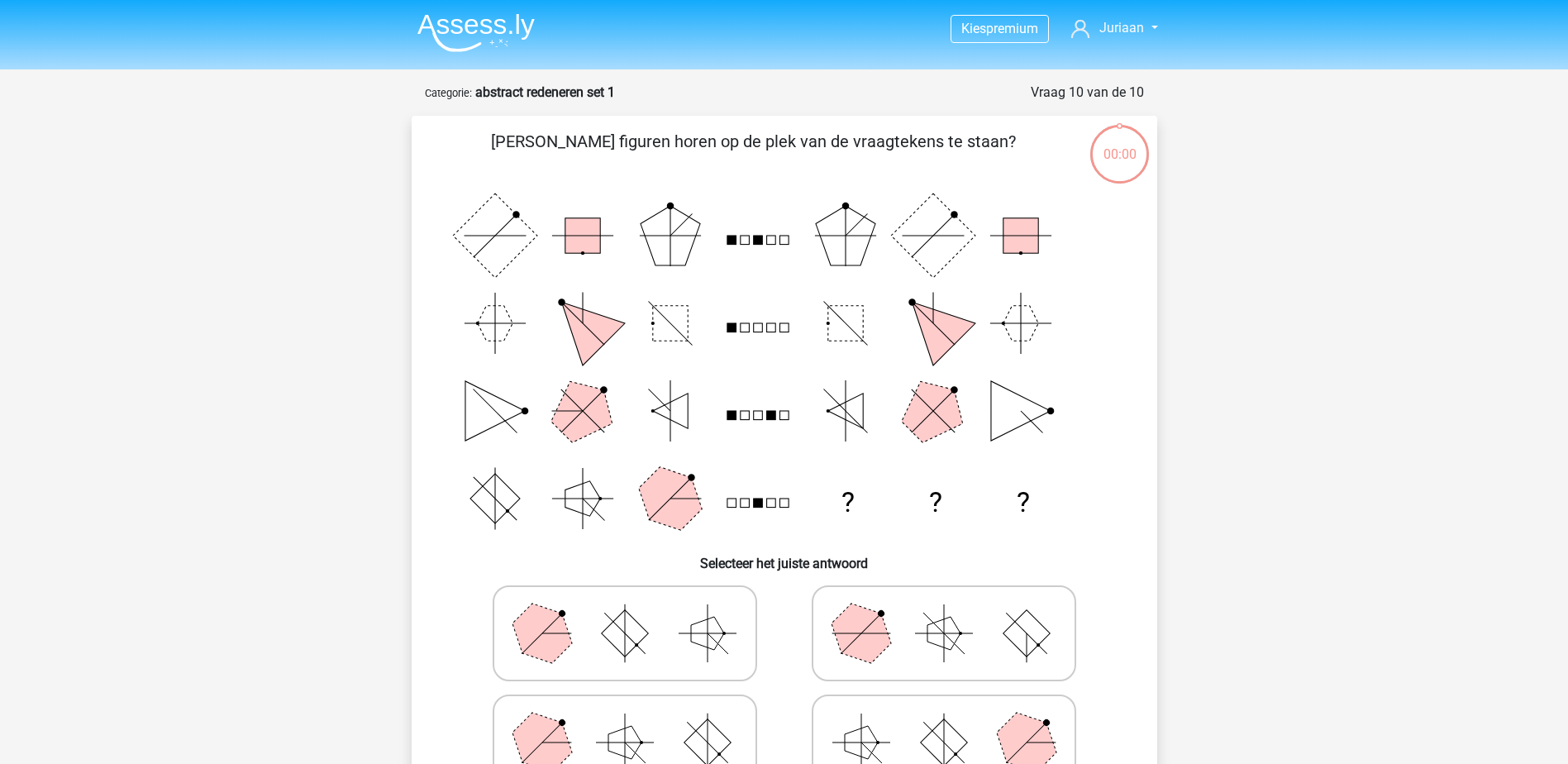
scroll to position [83, 0]
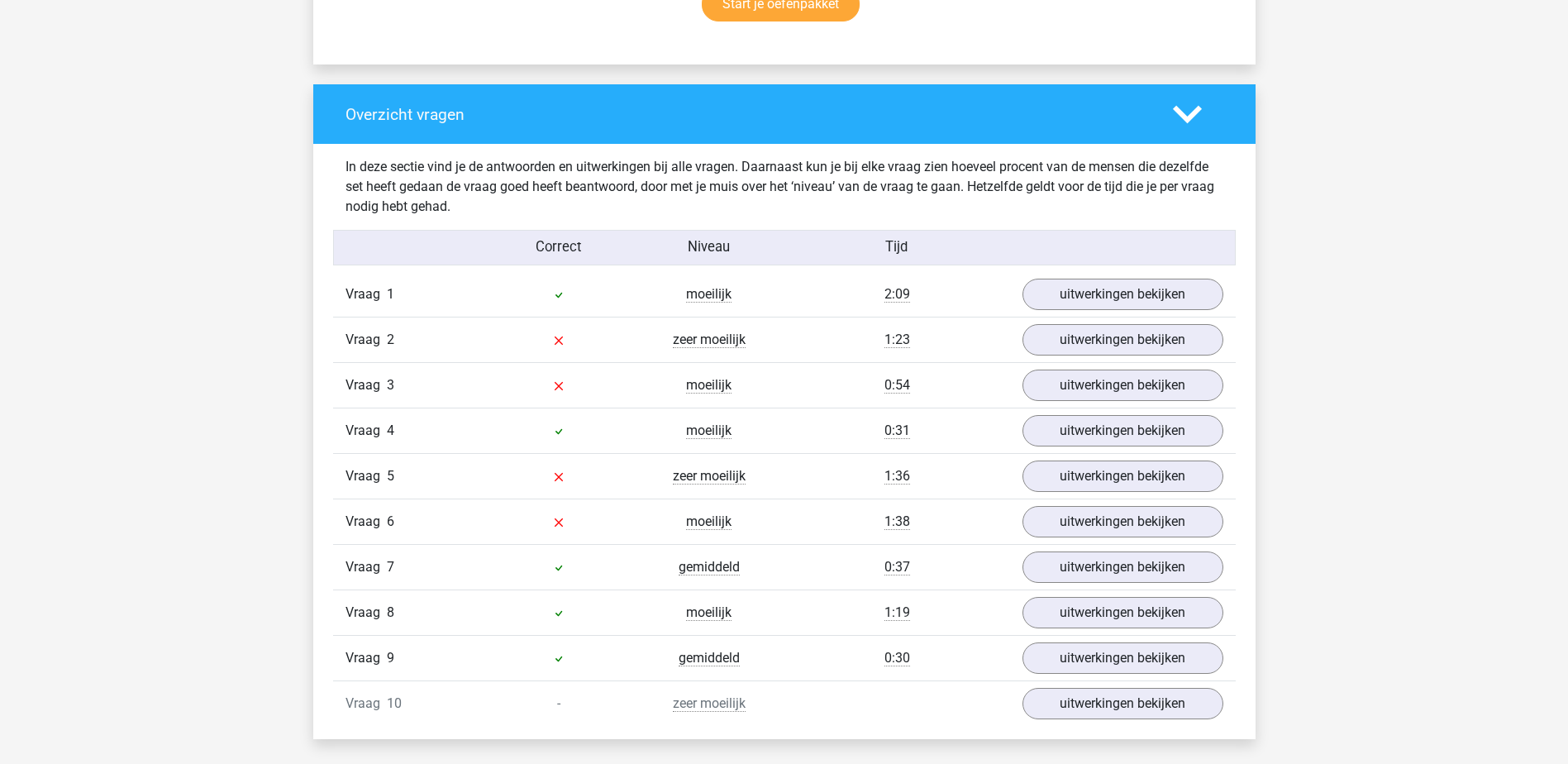
scroll to position [1240, 0]
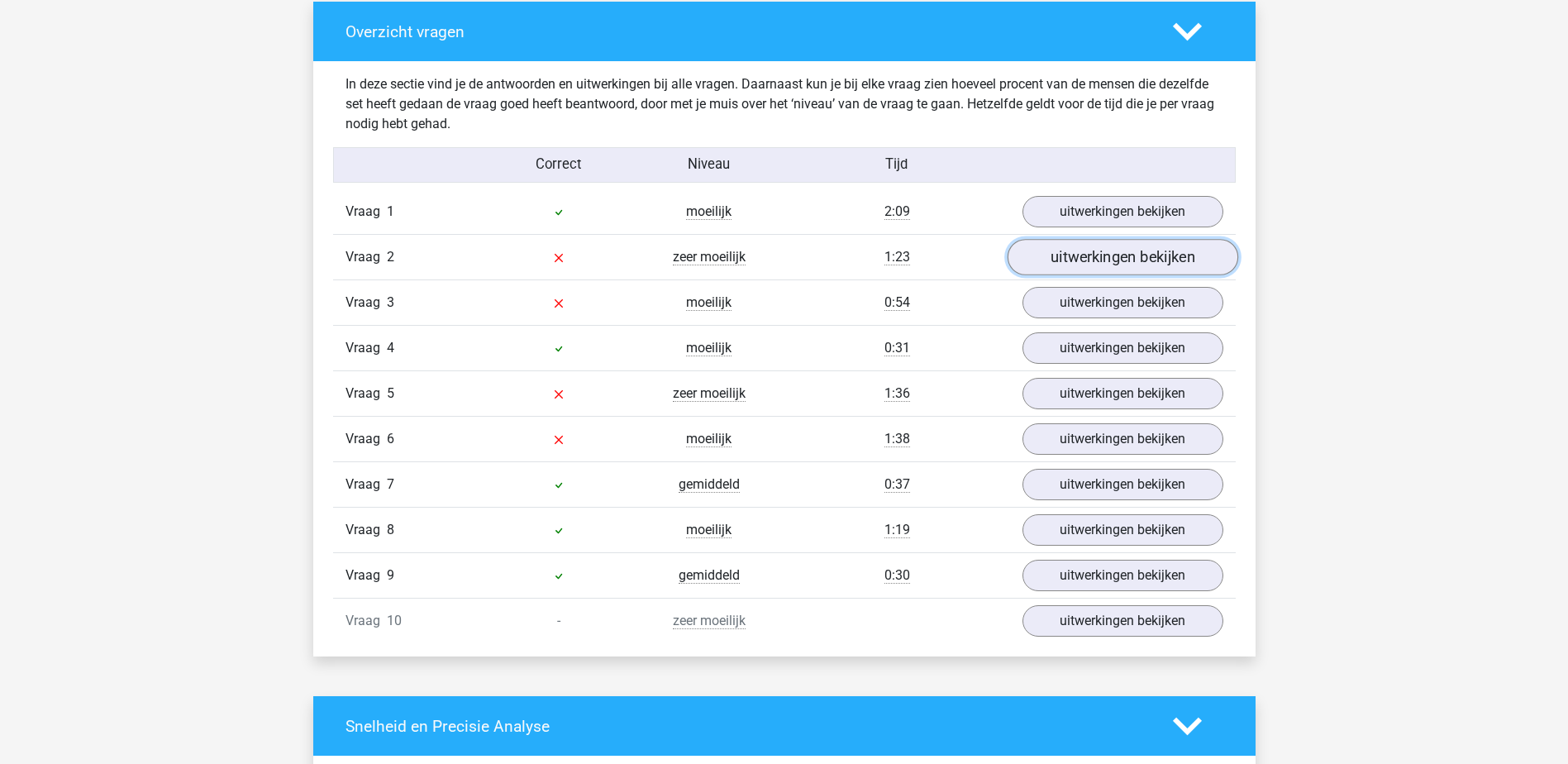
click at [1145, 258] on link "uitwerkingen bekijken" at bounding box center [1122, 257] width 230 height 37
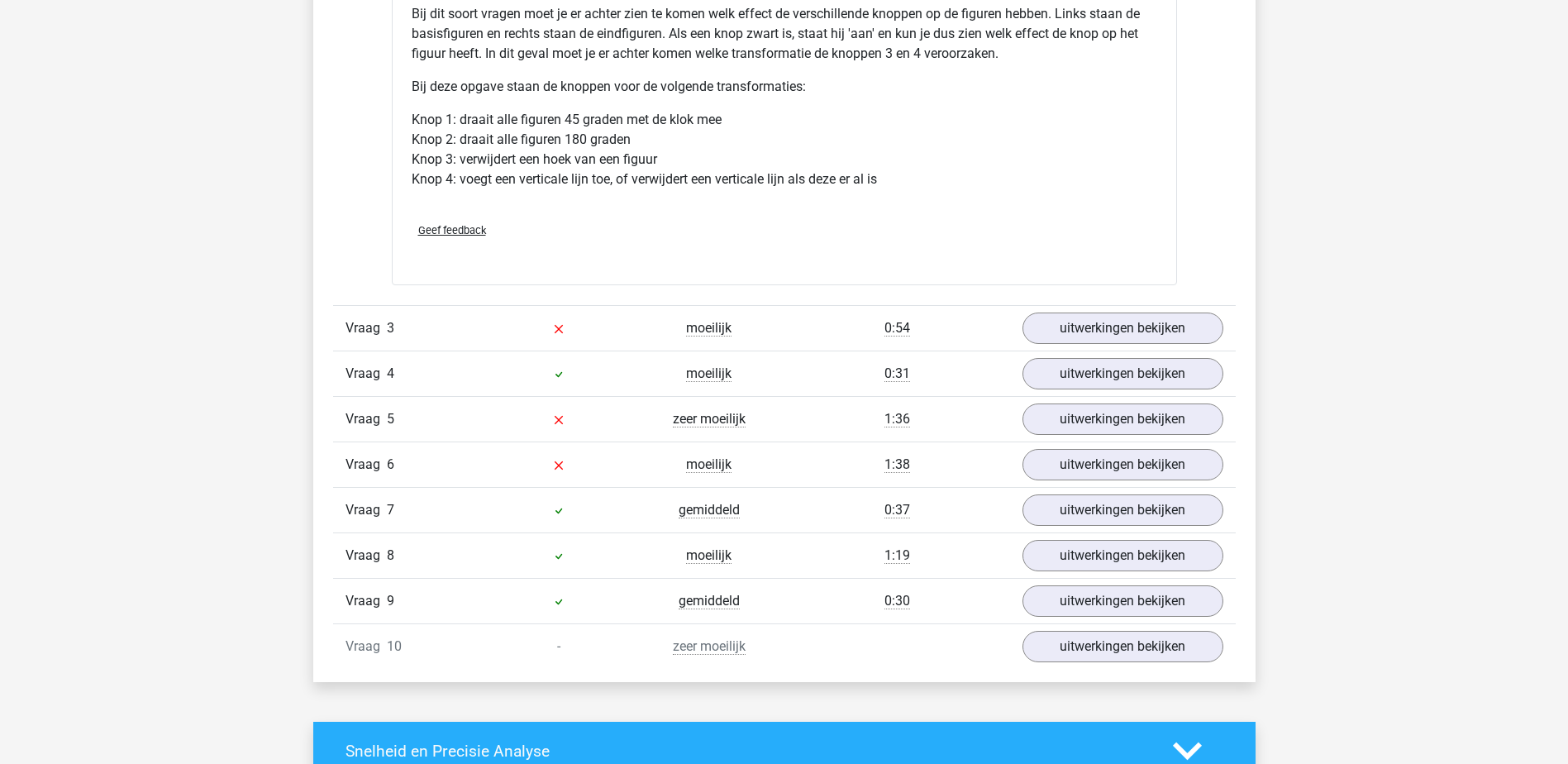
scroll to position [2315, 0]
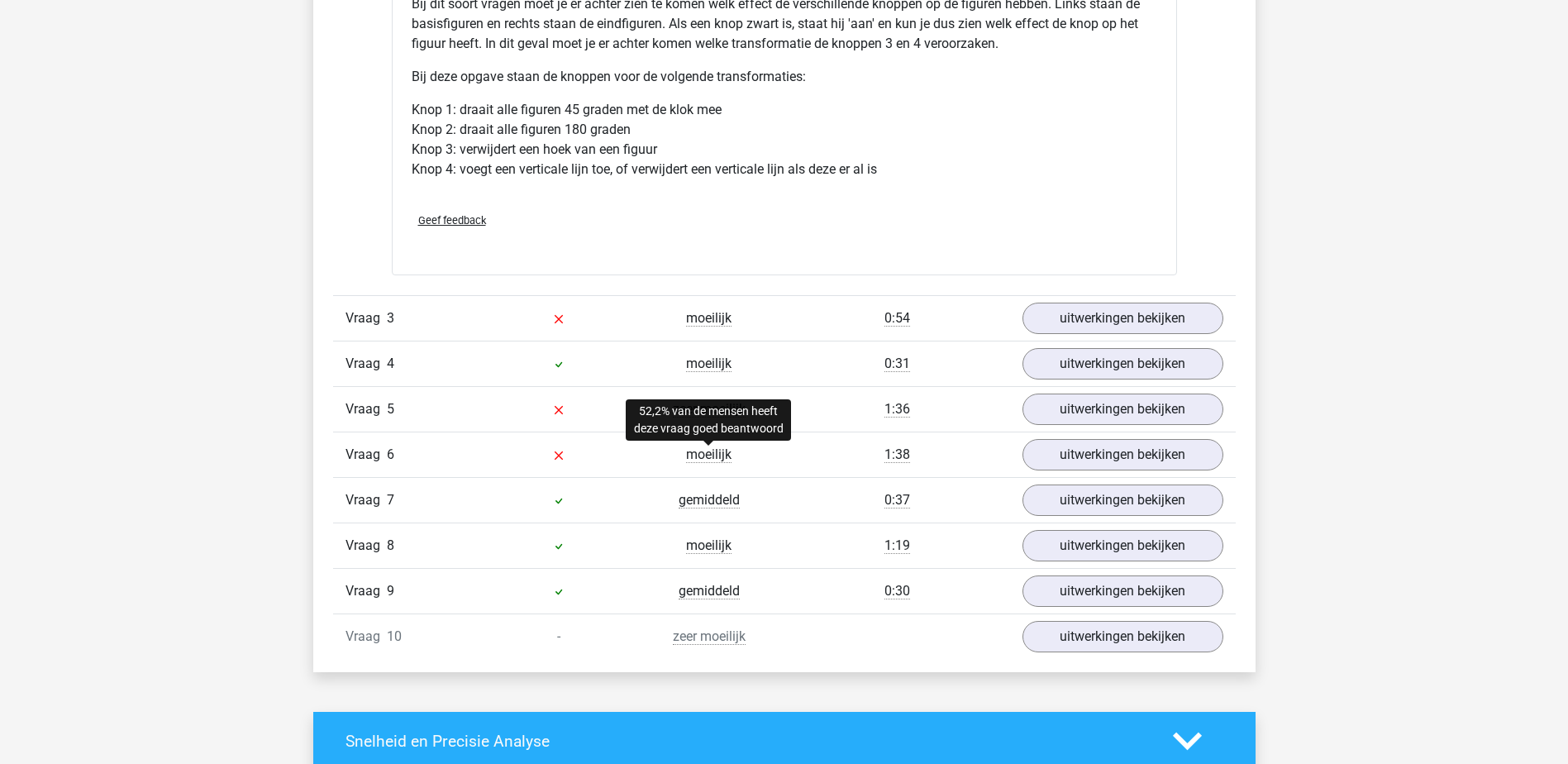
click at [711, 460] on span "moeilijk" at bounding box center [708, 455] width 45 height 17
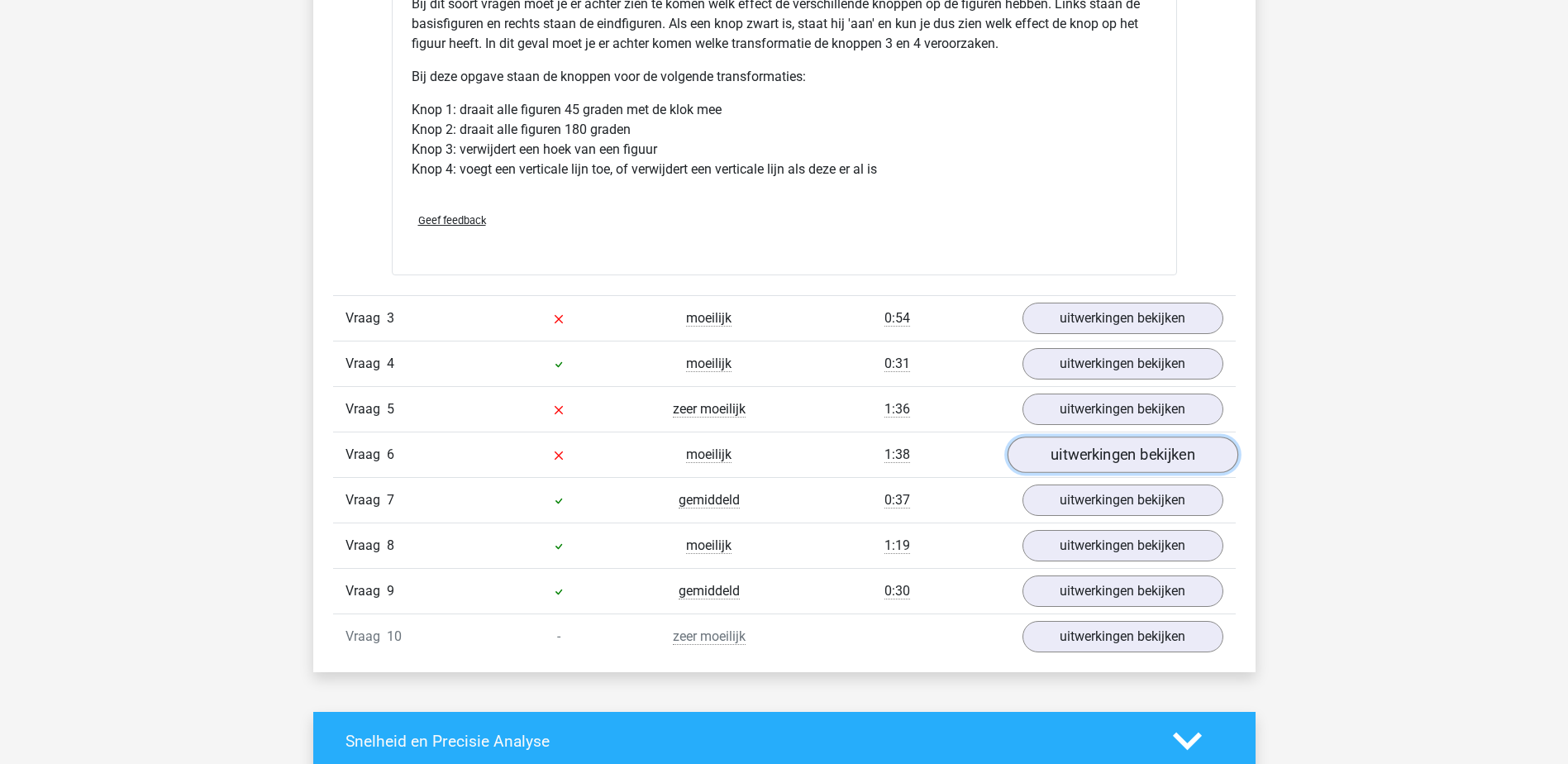
click at [1056, 459] on link "uitwerkingen bekijken" at bounding box center [1122, 455] width 230 height 37
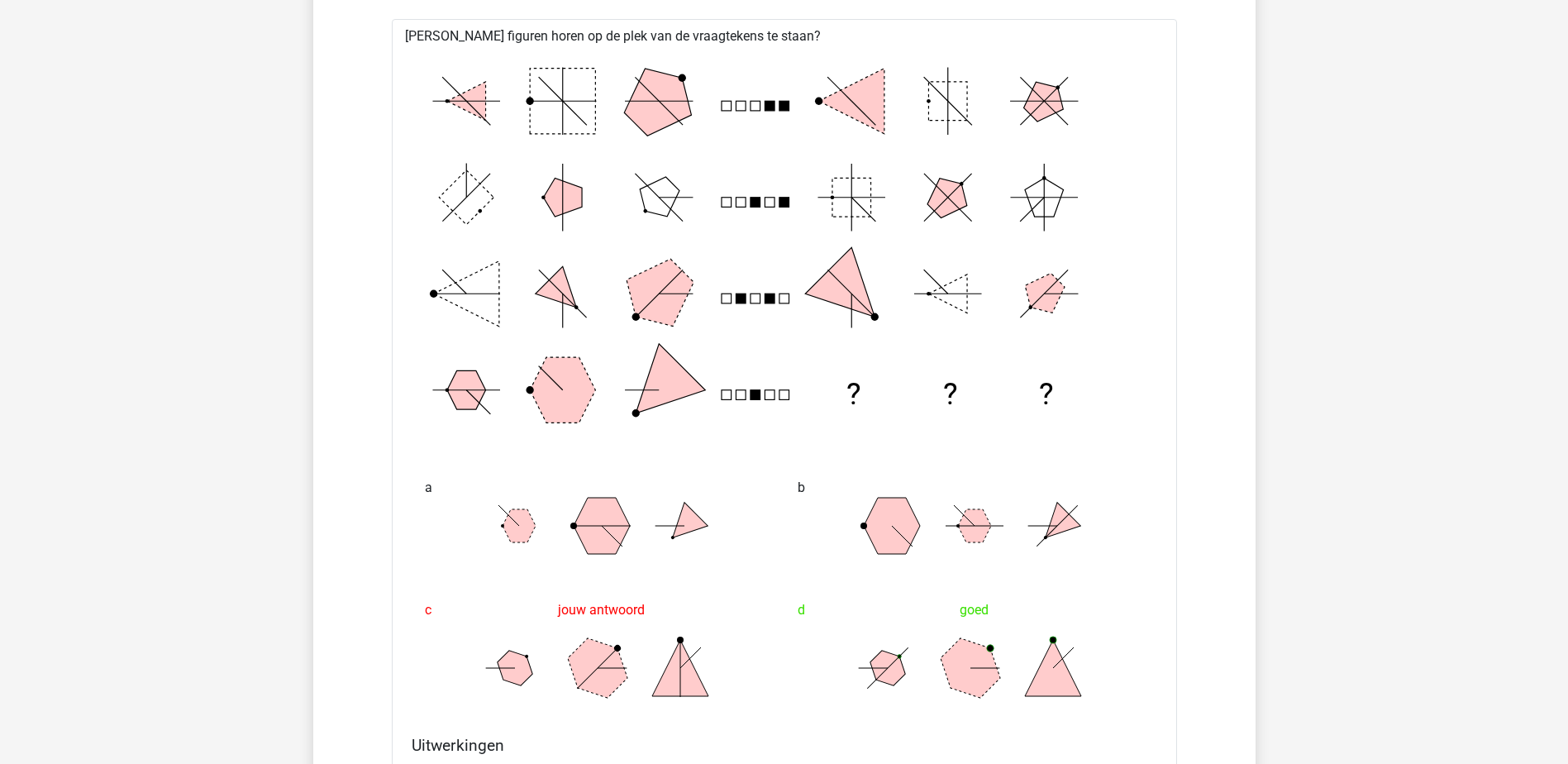
scroll to position [2812, 0]
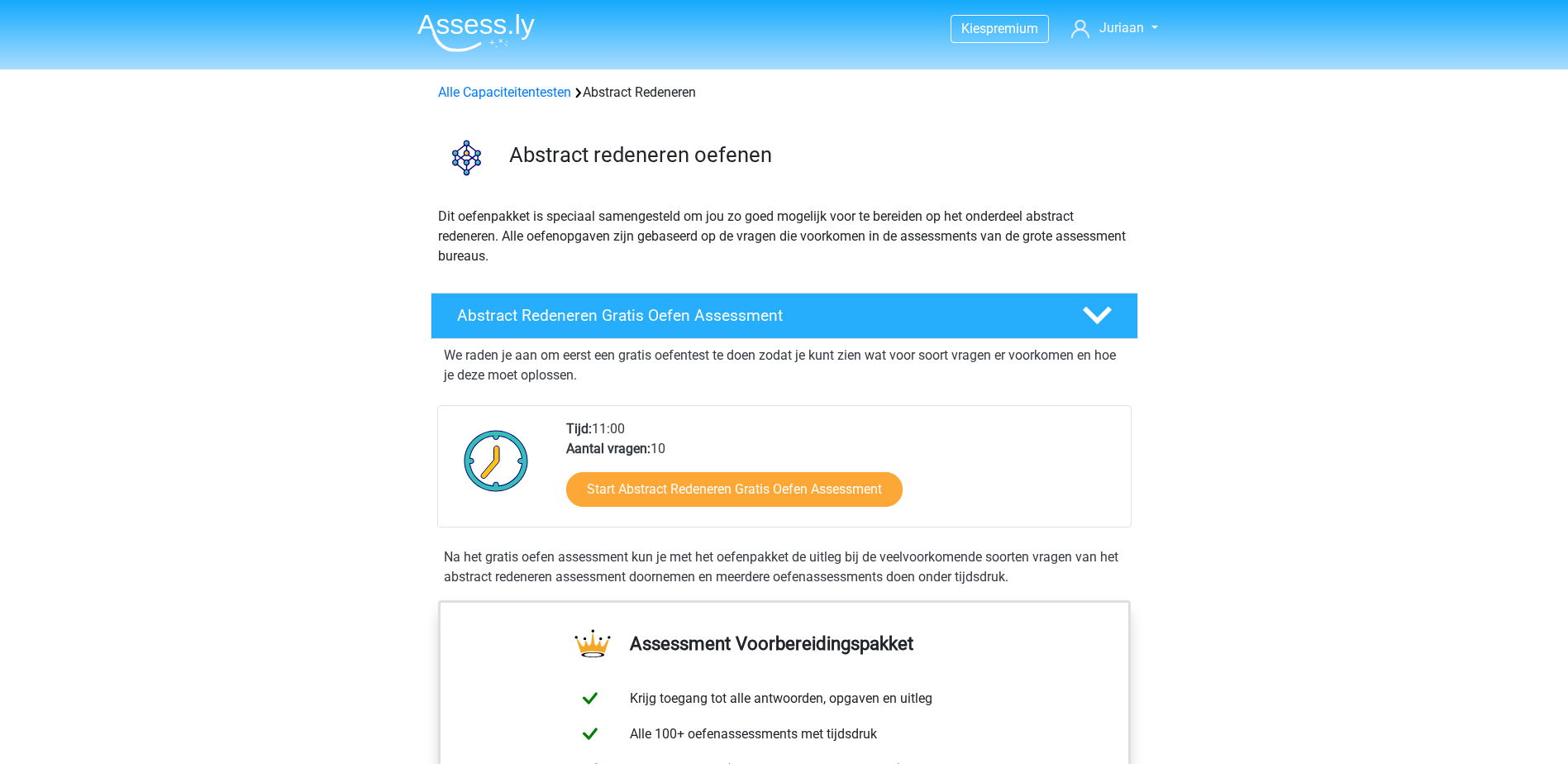
scroll to position [744, 0]
